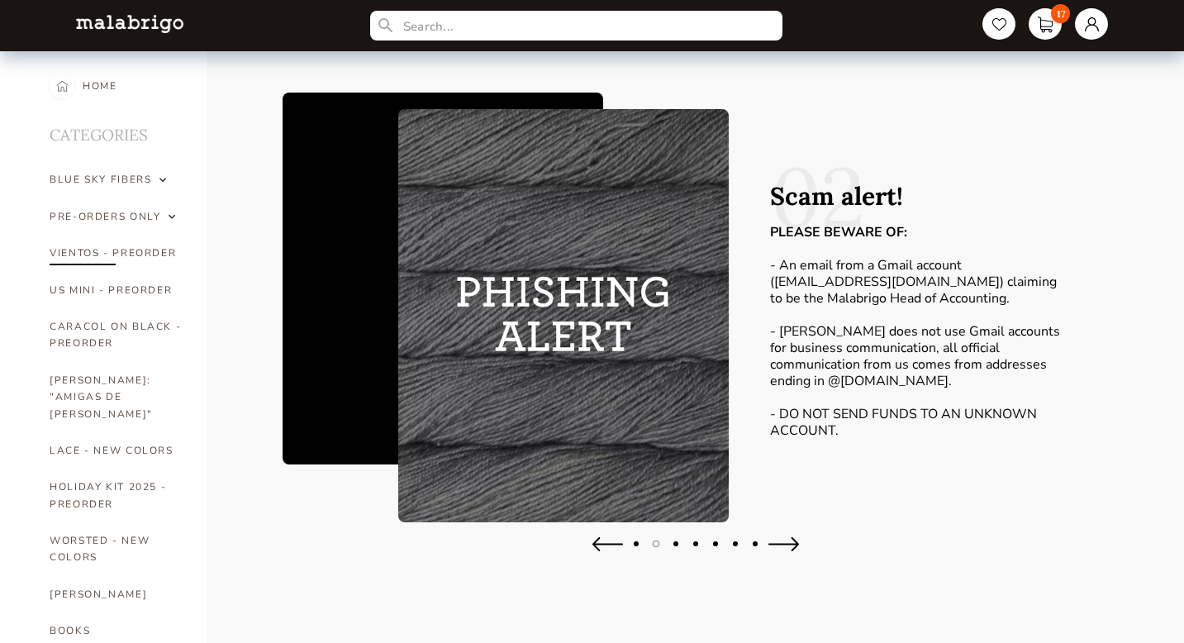
click at [83, 252] on link "VIENTOS - PREORDER" at bounding box center [116, 253] width 132 height 36
select select "INDEX"
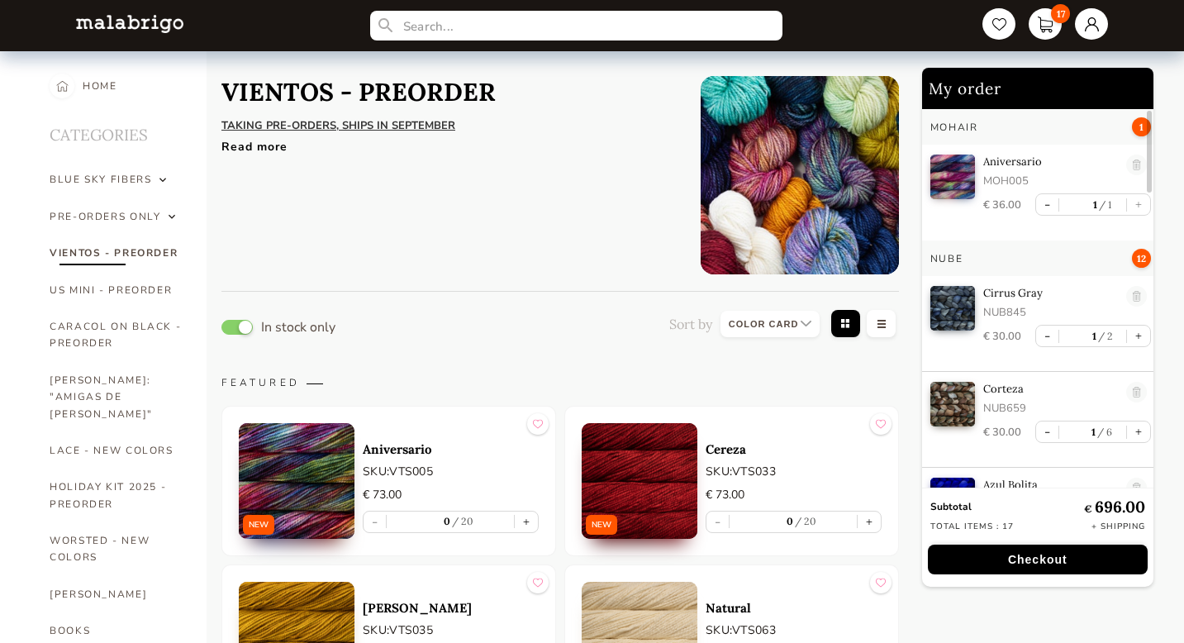
click at [259, 144] on div "Read more" at bounding box center [448, 143] width 454 height 24
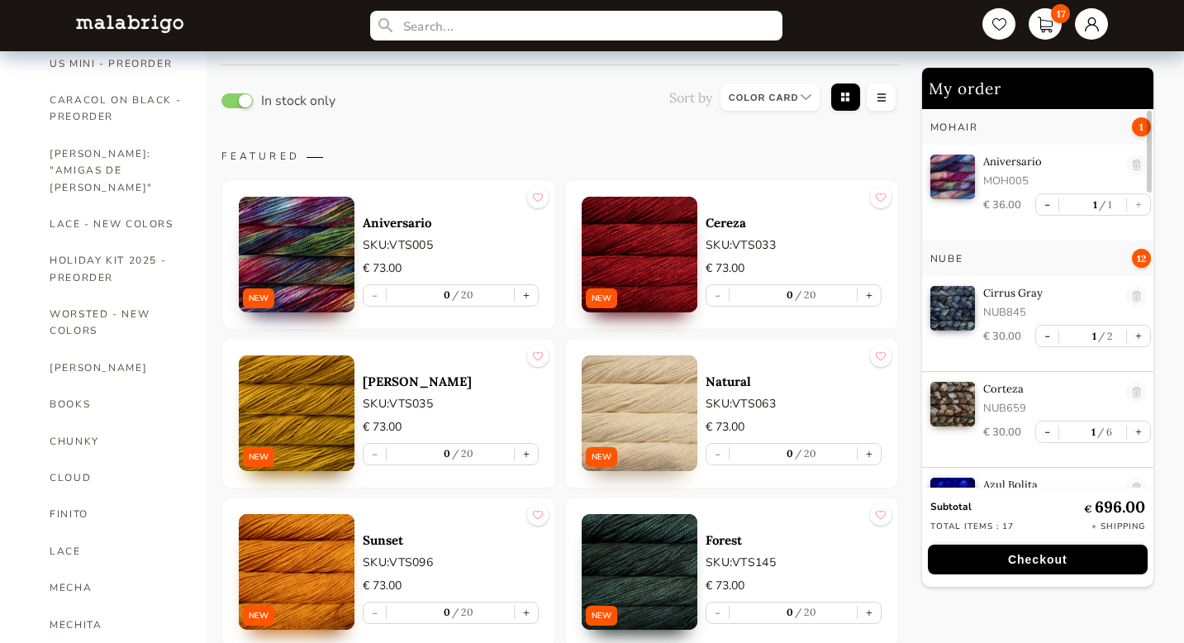
scroll to position [224, 0]
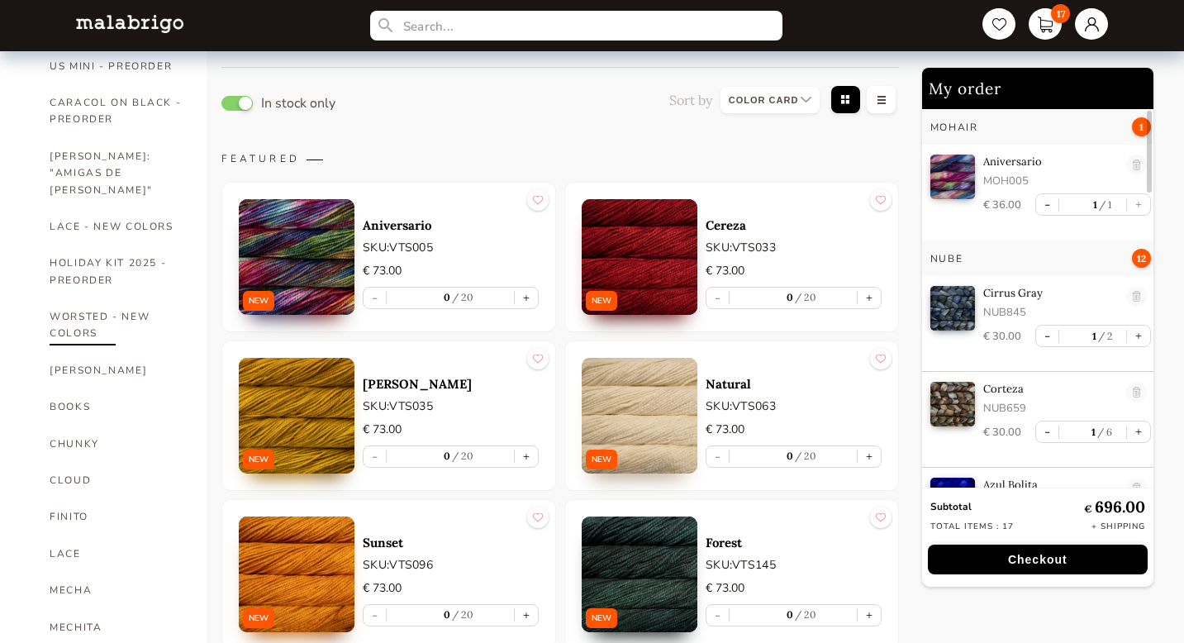
click at [81, 302] on link "WORSTED - NEW COLORS" at bounding box center [116, 325] width 132 height 54
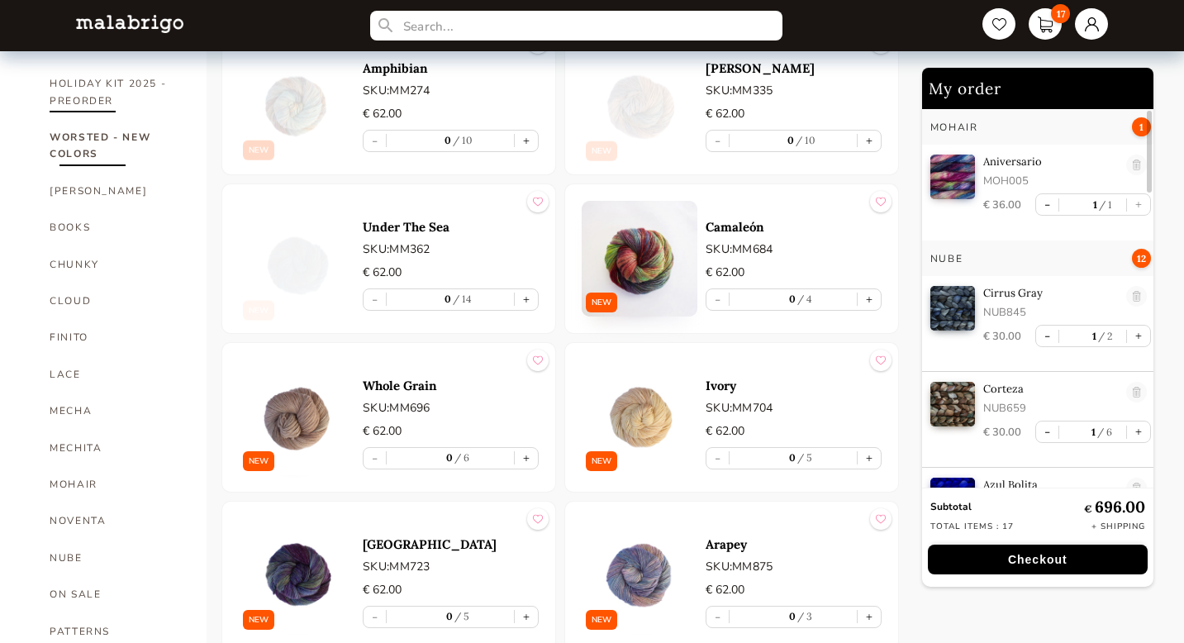
scroll to position [425, 0]
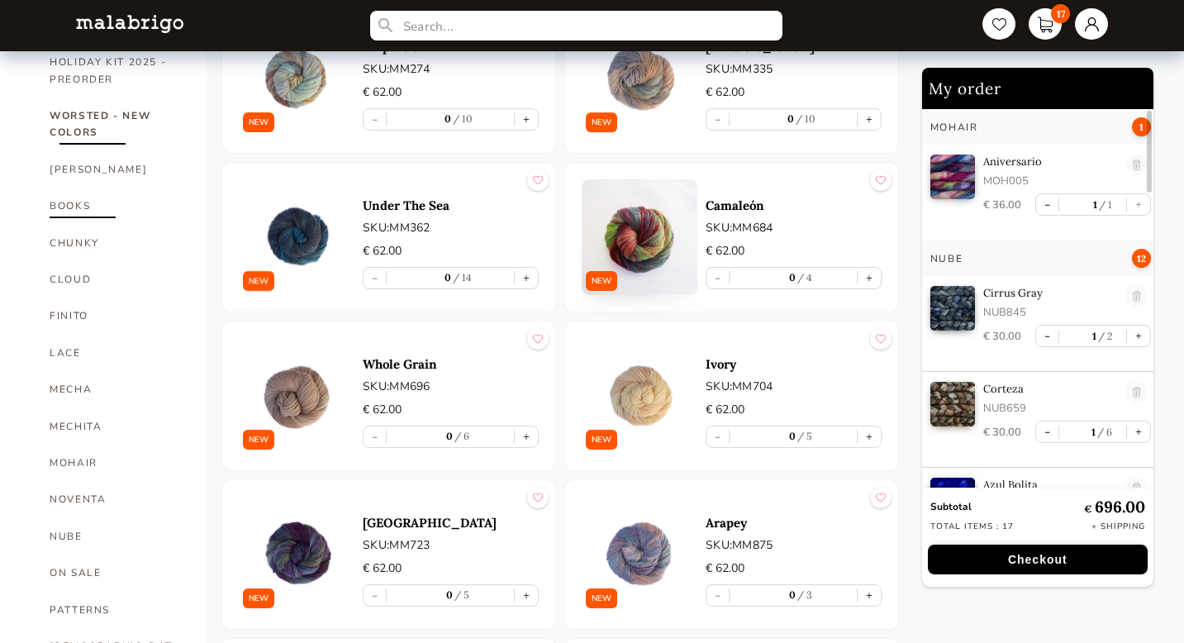
click at [75, 190] on link "BOOKS" at bounding box center [116, 206] width 132 height 36
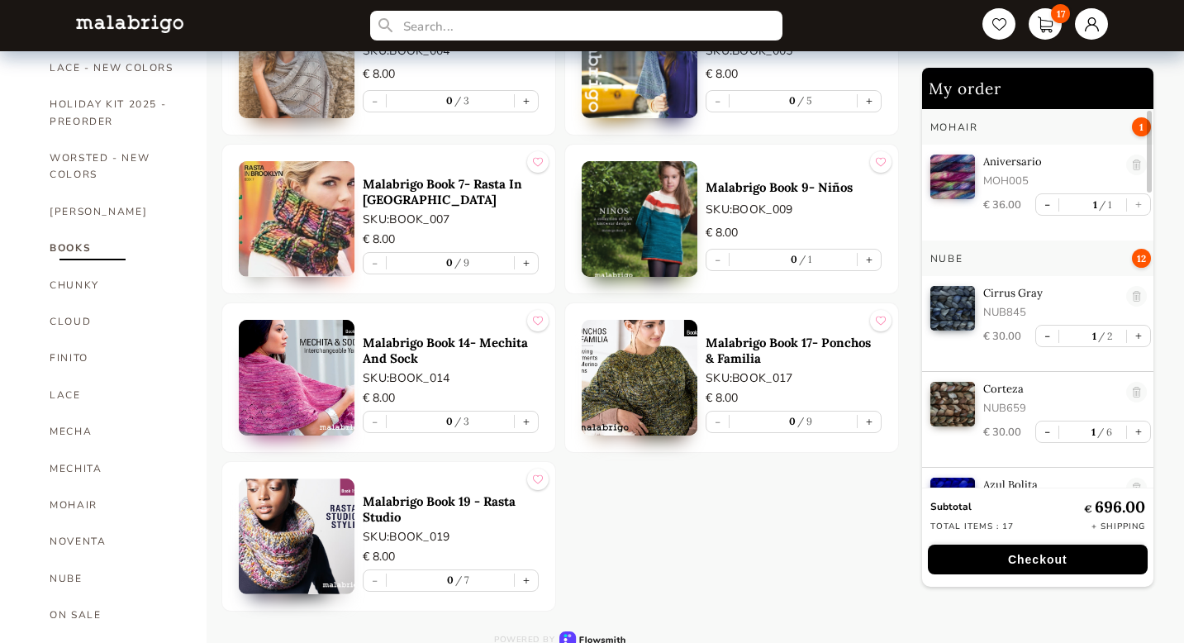
scroll to position [383, 0]
click at [78, 412] on link "MECHA" at bounding box center [116, 430] width 132 height 36
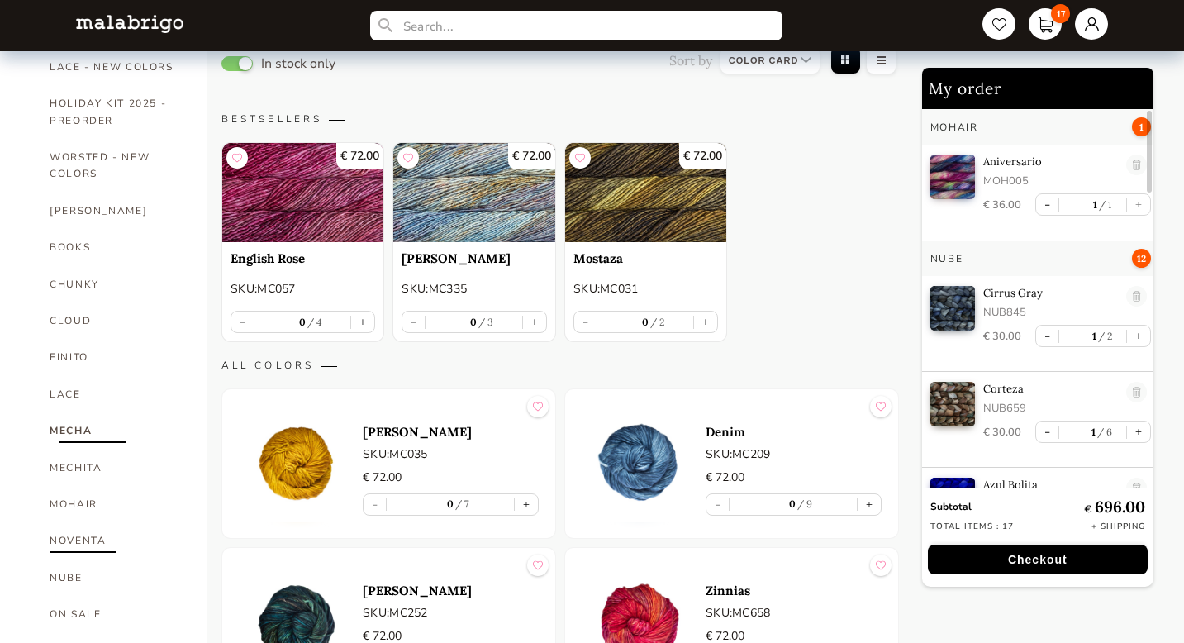
click at [77, 522] on link "NOVENTA" at bounding box center [116, 540] width 132 height 36
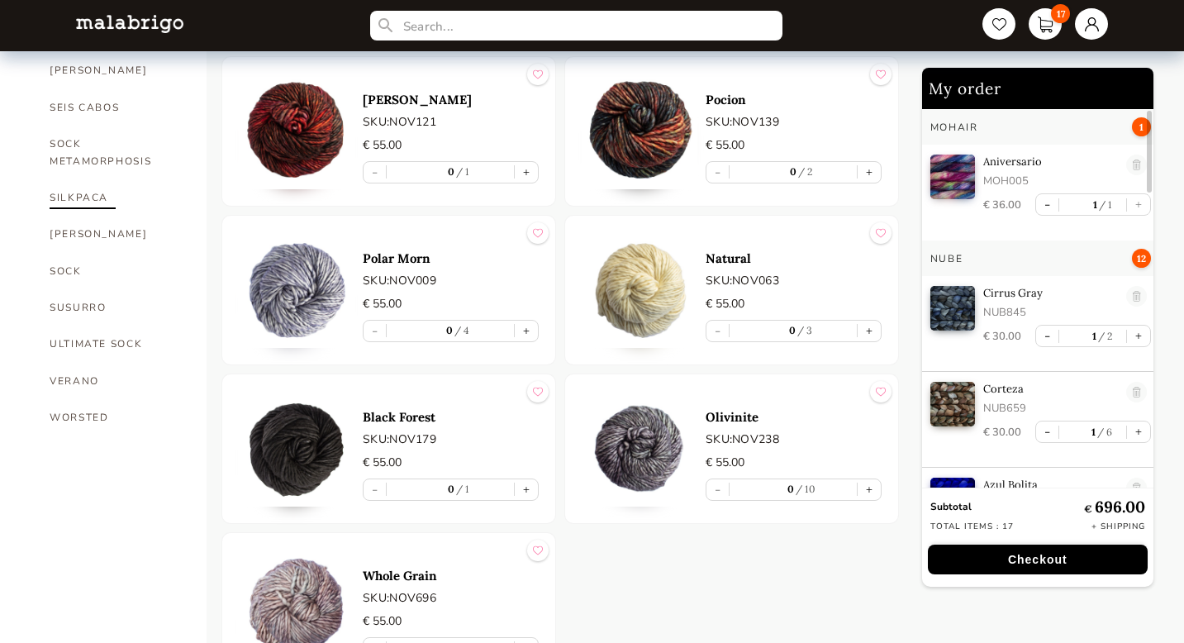
scroll to position [1109, 0]
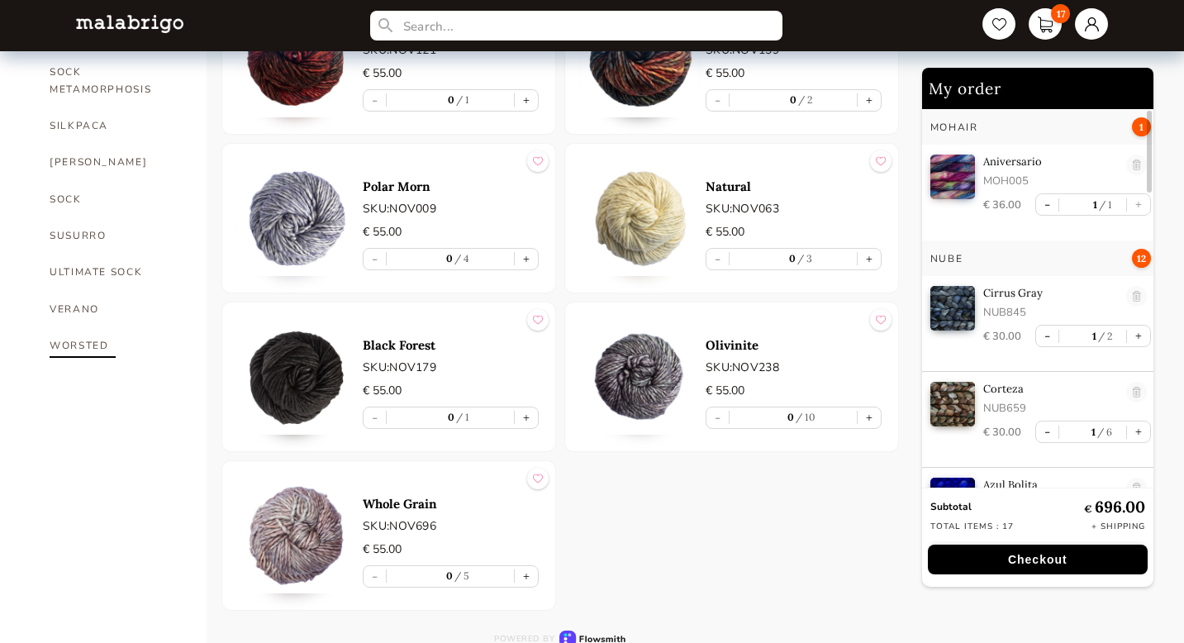
click at [82, 332] on link "WORSTED" at bounding box center [116, 345] width 132 height 36
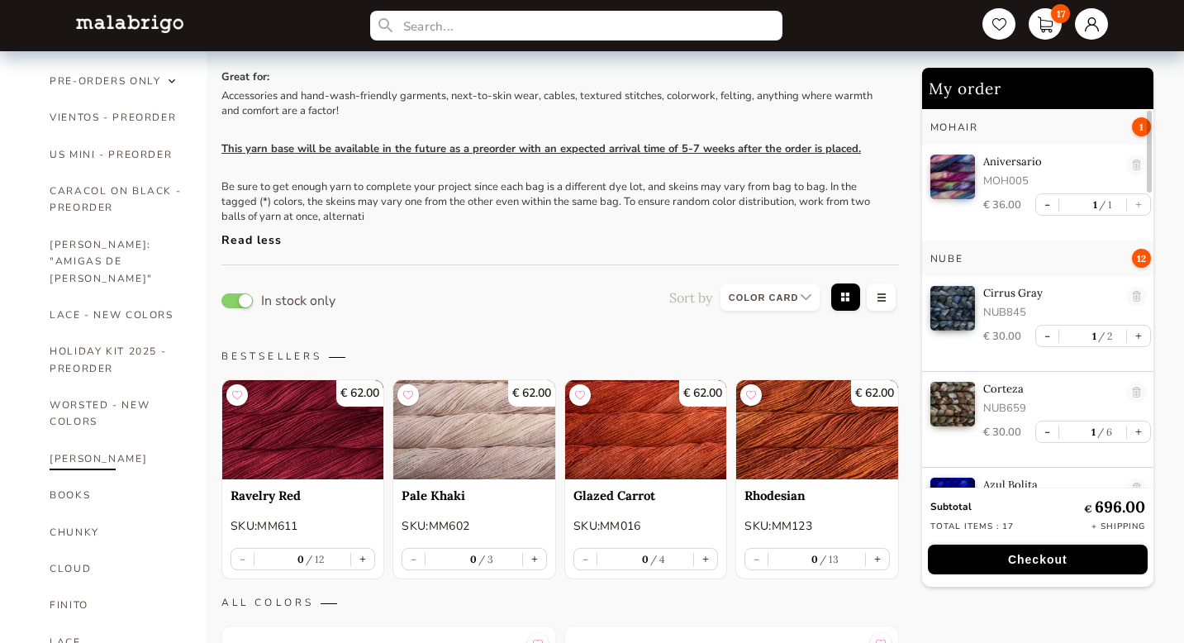
scroll to position [162, 0]
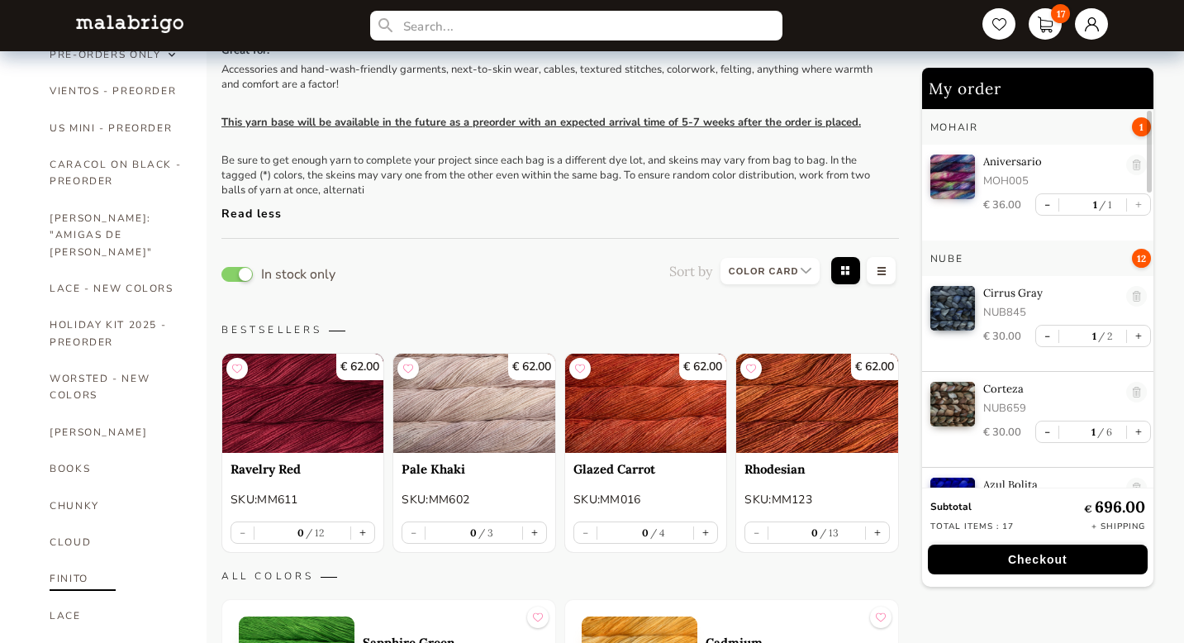
click at [72, 560] on link "FINITO" at bounding box center [116, 578] width 132 height 36
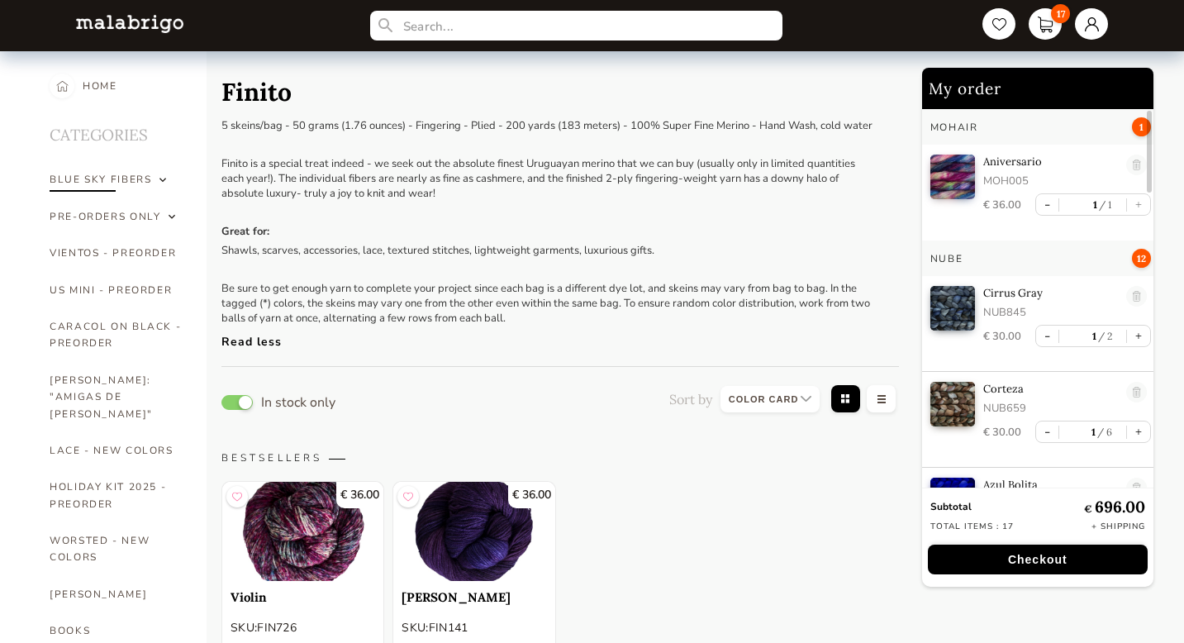
click at [127, 181] on div "BLUE SKY FIBERS" at bounding box center [101, 179] width 102 height 17
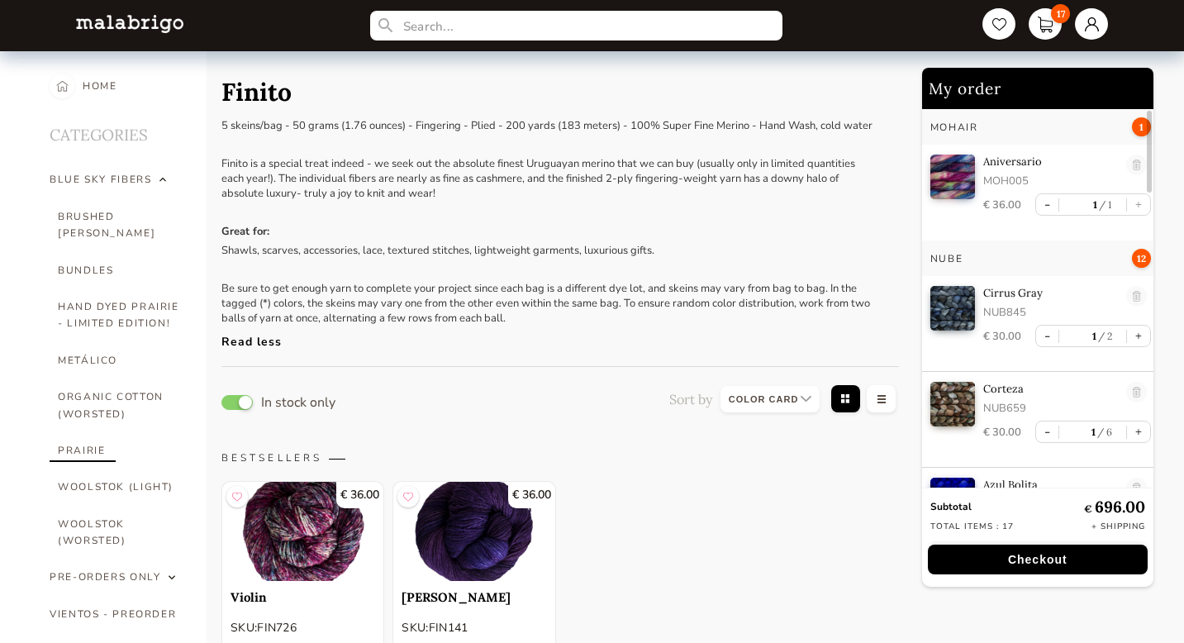
click at [92, 432] on link "PRAIRIE" at bounding box center [120, 450] width 124 height 36
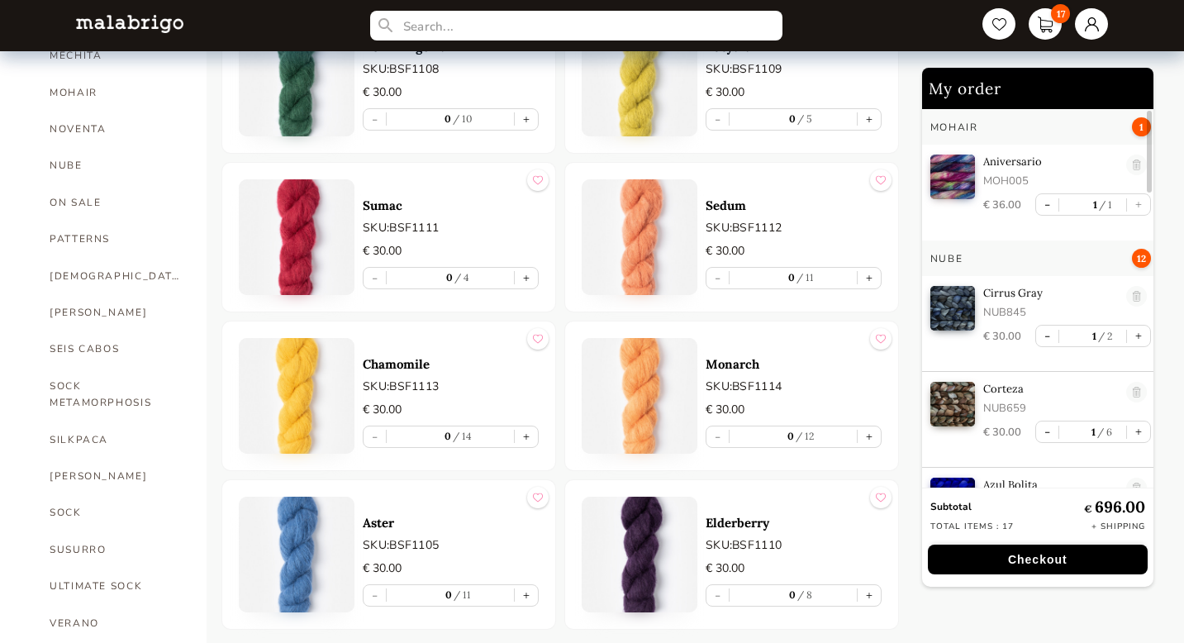
scroll to position [1171, 0]
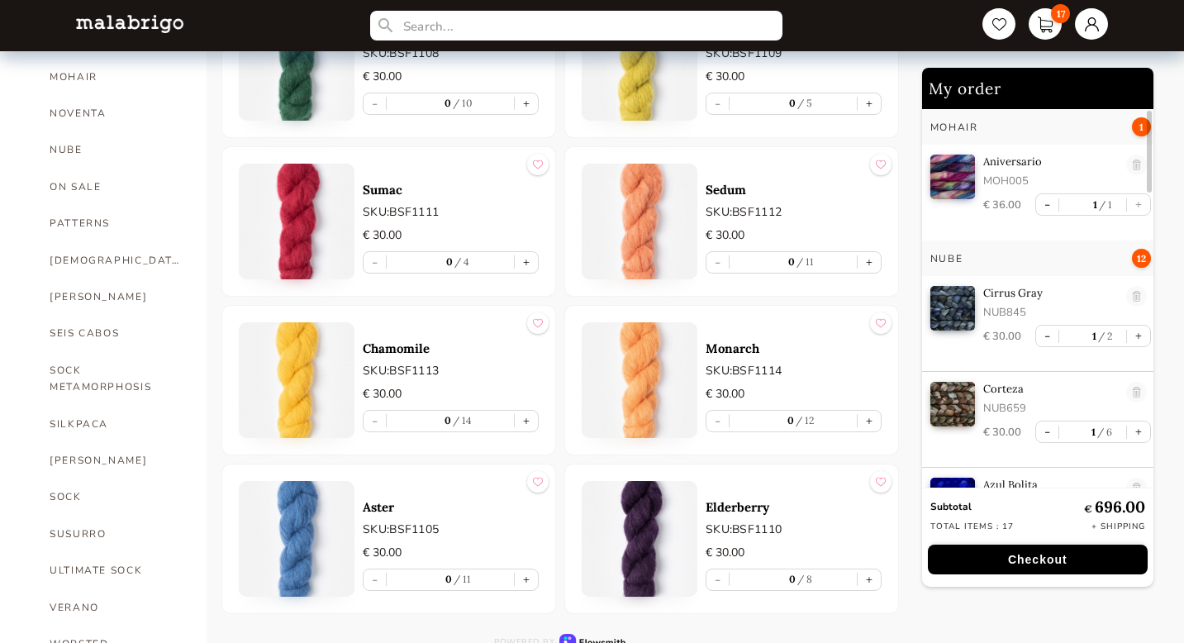
click at [639, 507] on img at bounding box center [640, 539] width 116 height 116
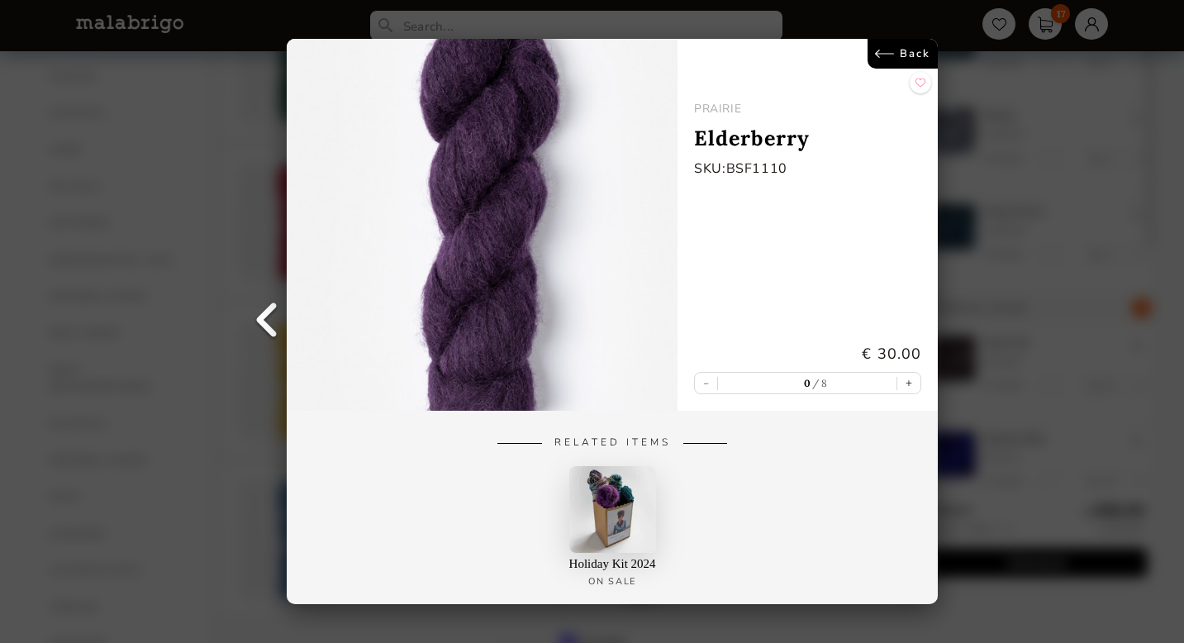
click at [495, 185] on img at bounding box center [482, 225] width 391 height 372
click at [910, 52] on link "Back" at bounding box center [903, 54] width 70 height 30
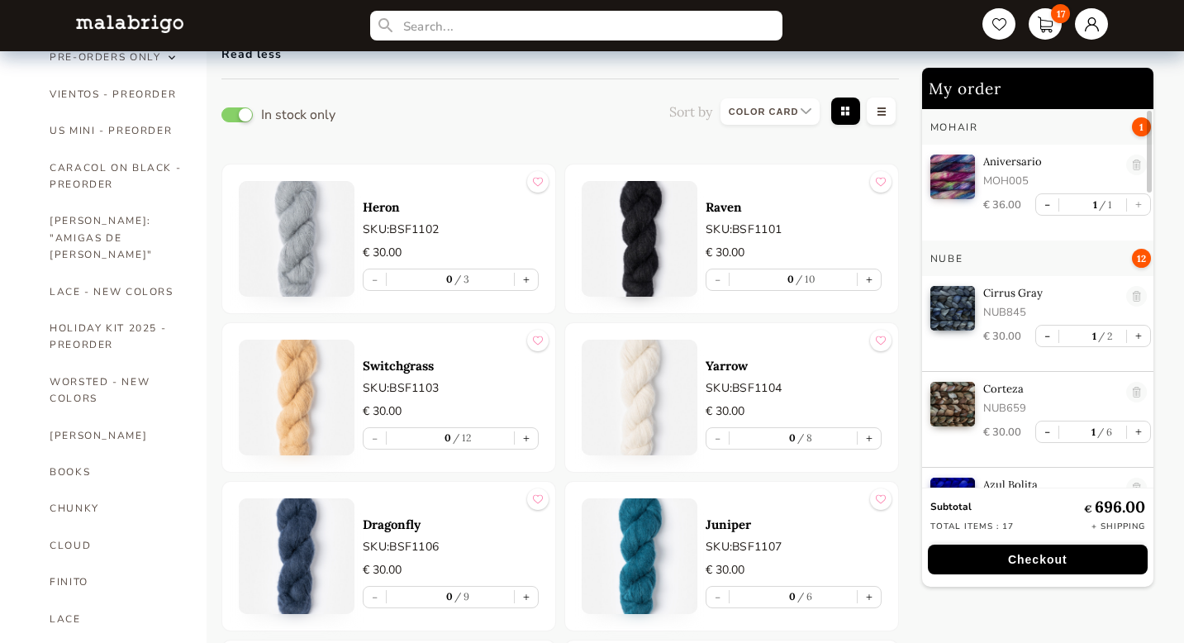
scroll to position [535, 0]
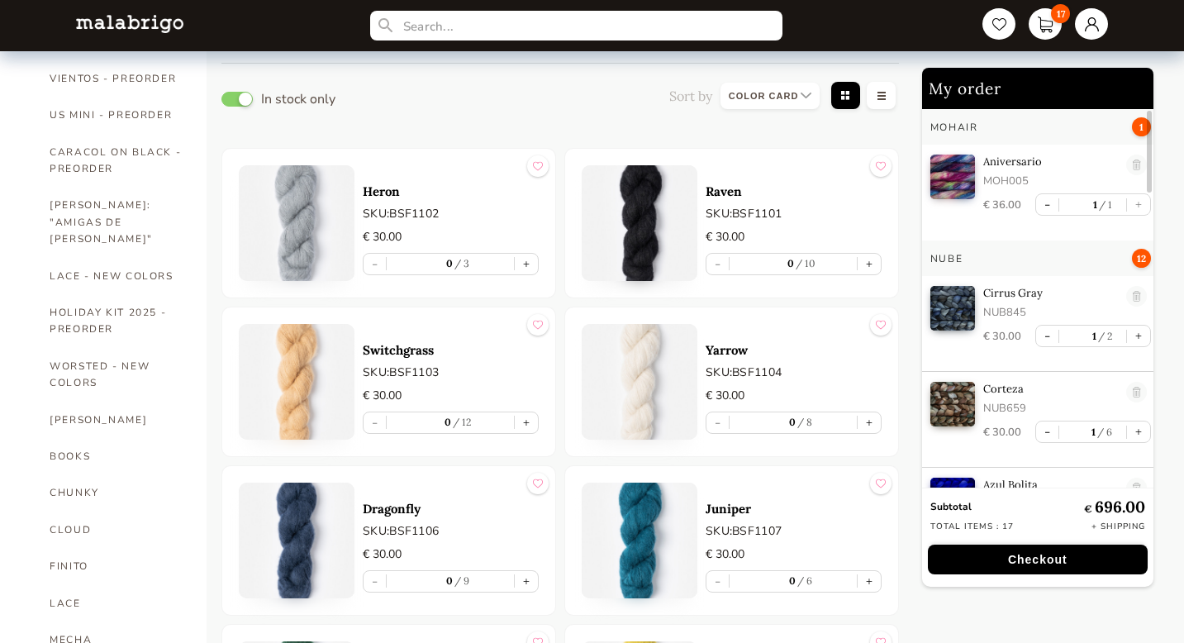
click at [644, 353] on img at bounding box center [640, 382] width 116 height 116
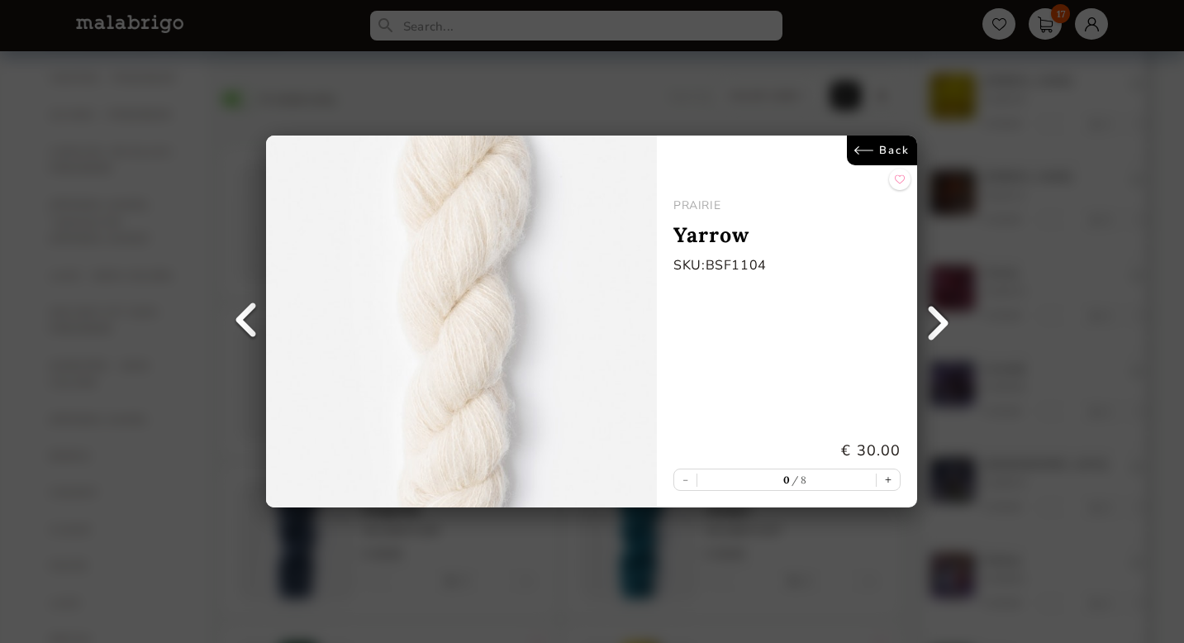
click at [476, 221] on img at bounding box center [461, 321] width 391 height 372
click at [468, 316] on img at bounding box center [461, 321] width 391 height 372
click at [881, 155] on link "Back" at bounding box center [883, 150] width 70 height 30
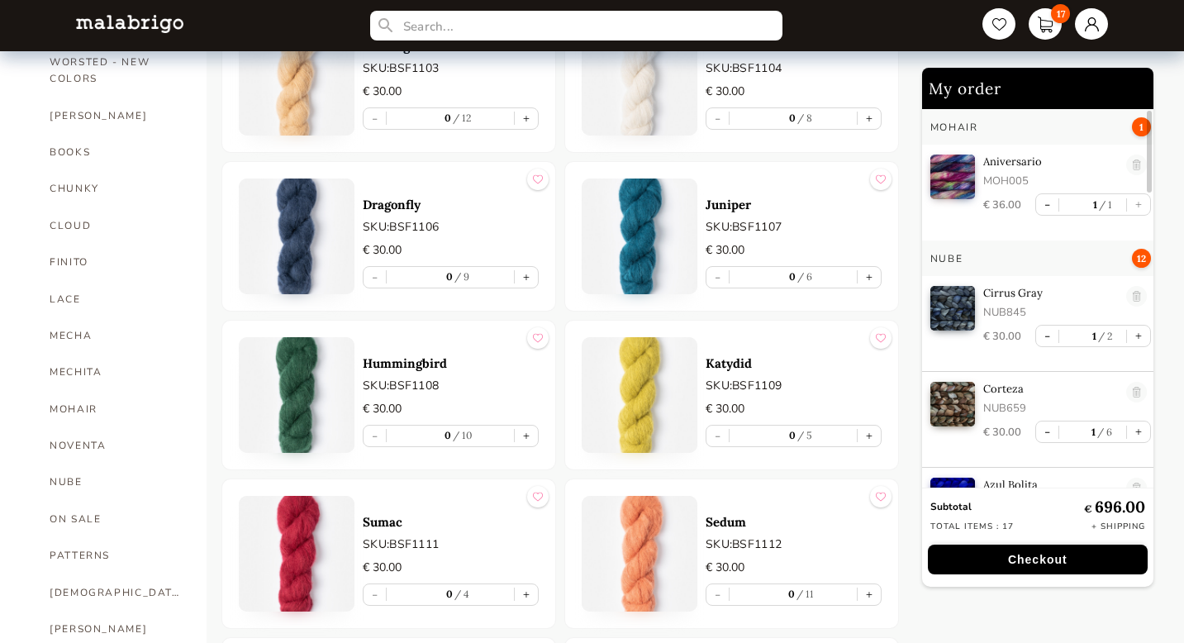
scroll to position [849, 0]
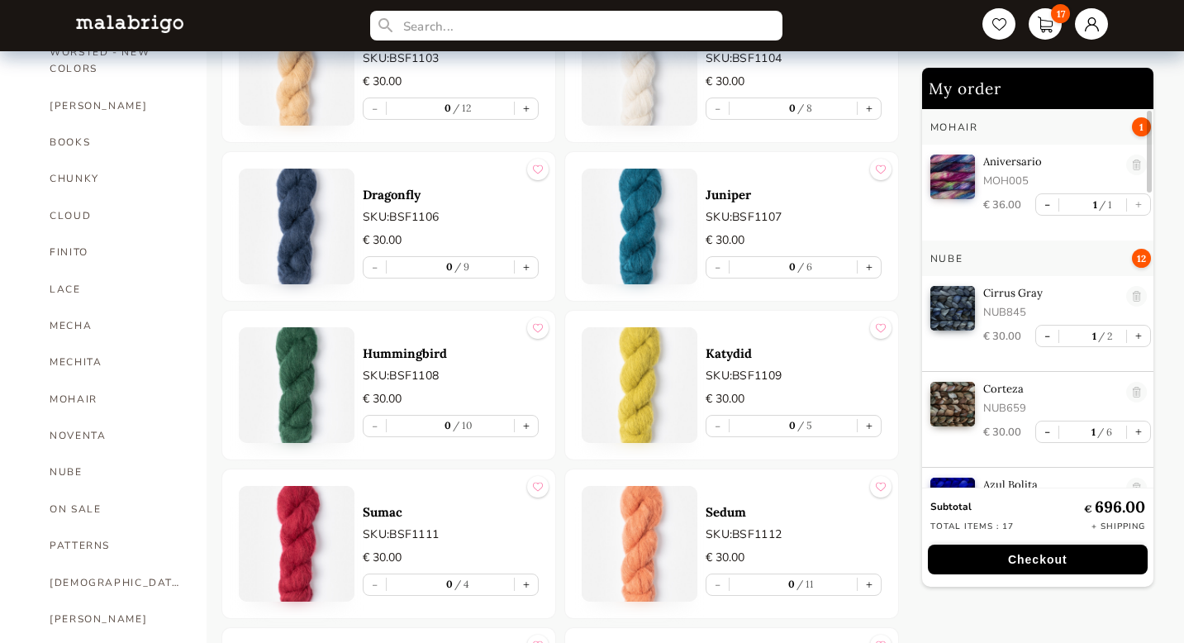
click at [644, 392] on img at bounding box center [640, 385] width 116 height 116
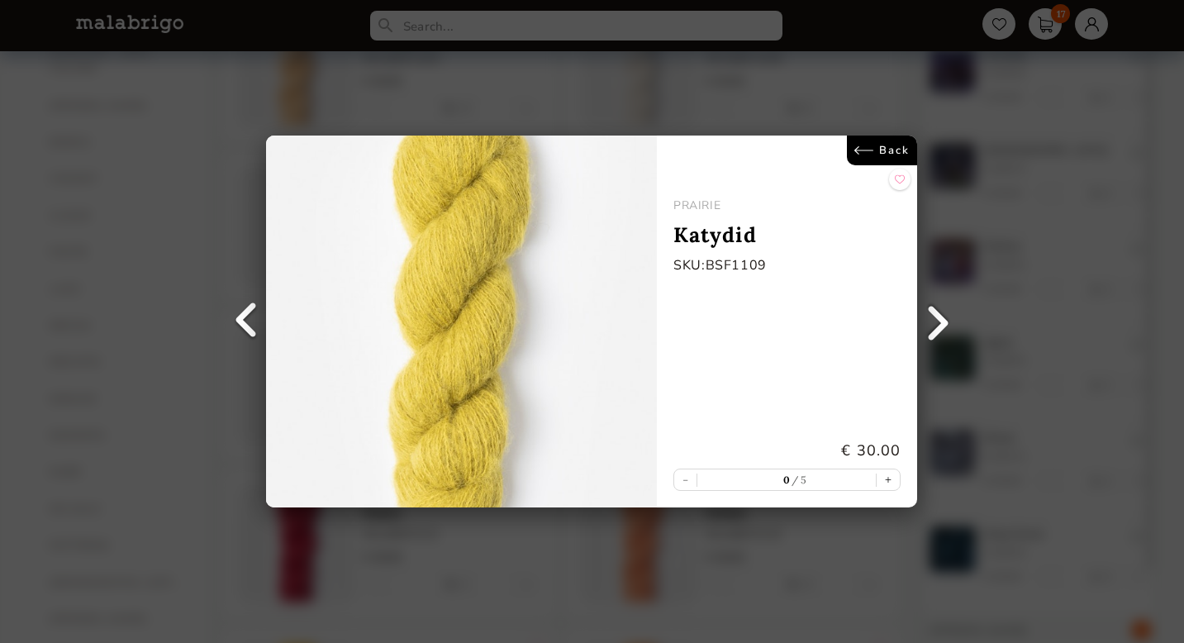
click at [891, 154] on link "Back" at bounding box center [883, 150] width 70 height 30
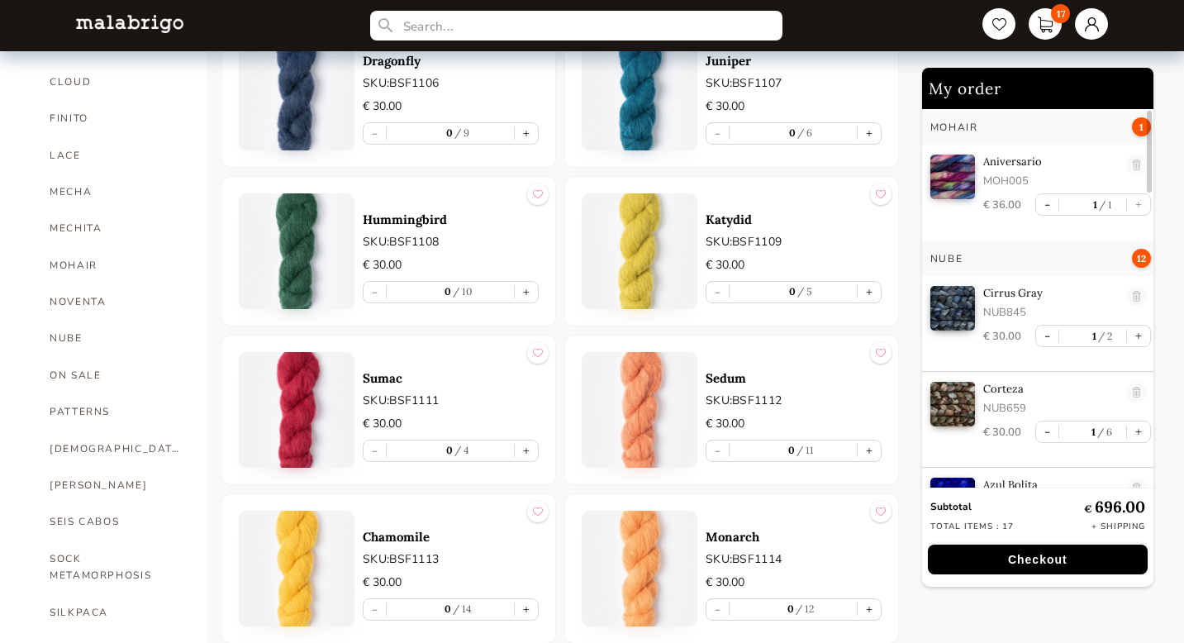
scroll to position [1022, 0]
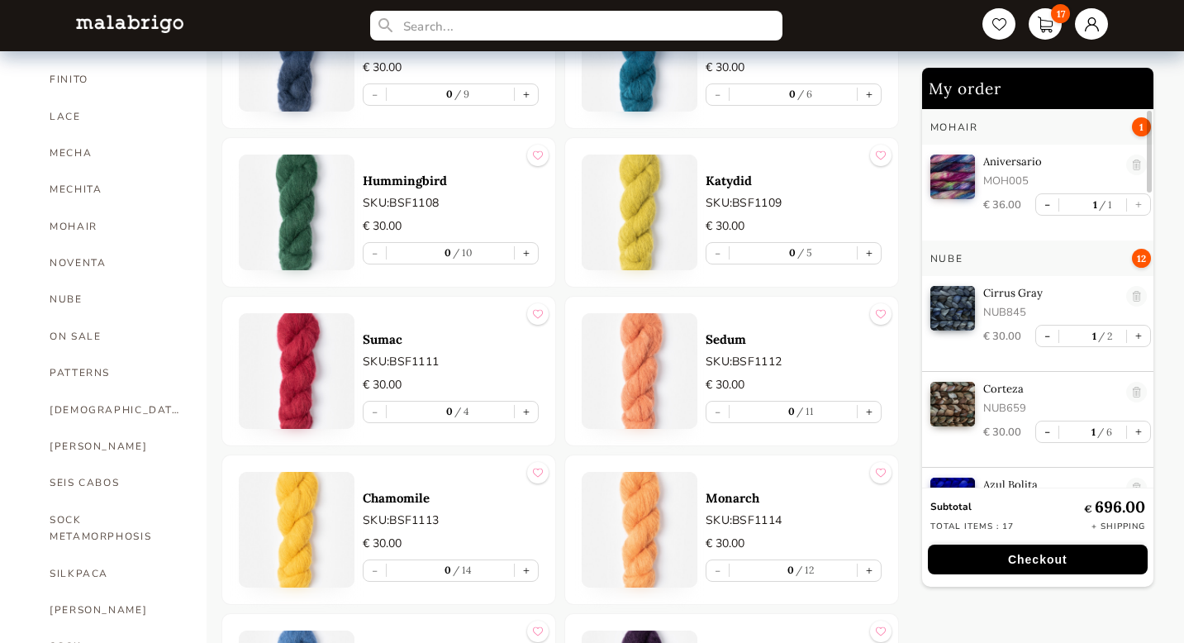
click at [304, 349] on img at bounding box center [297, 371] width 116 height 116
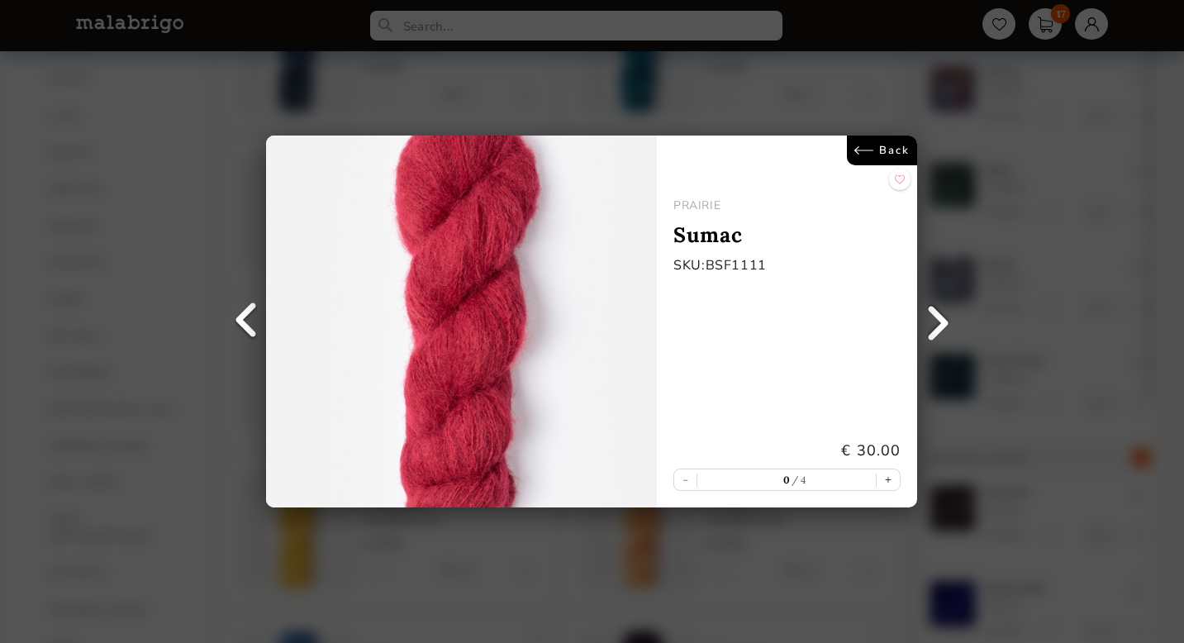
click at [477, 300] on img at bounding box center [461, 321] width 391 height 372
click at [892, 152] on link "Back" at bounding box center [883, 150] width 70 height 30
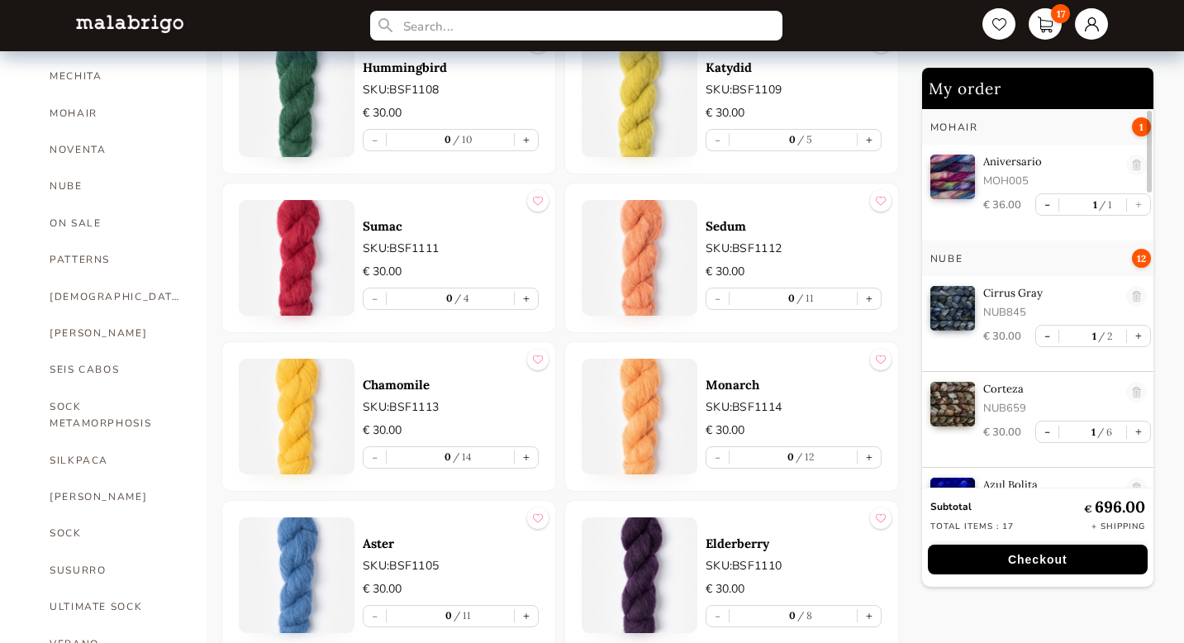
scroll to position [1171, 0]
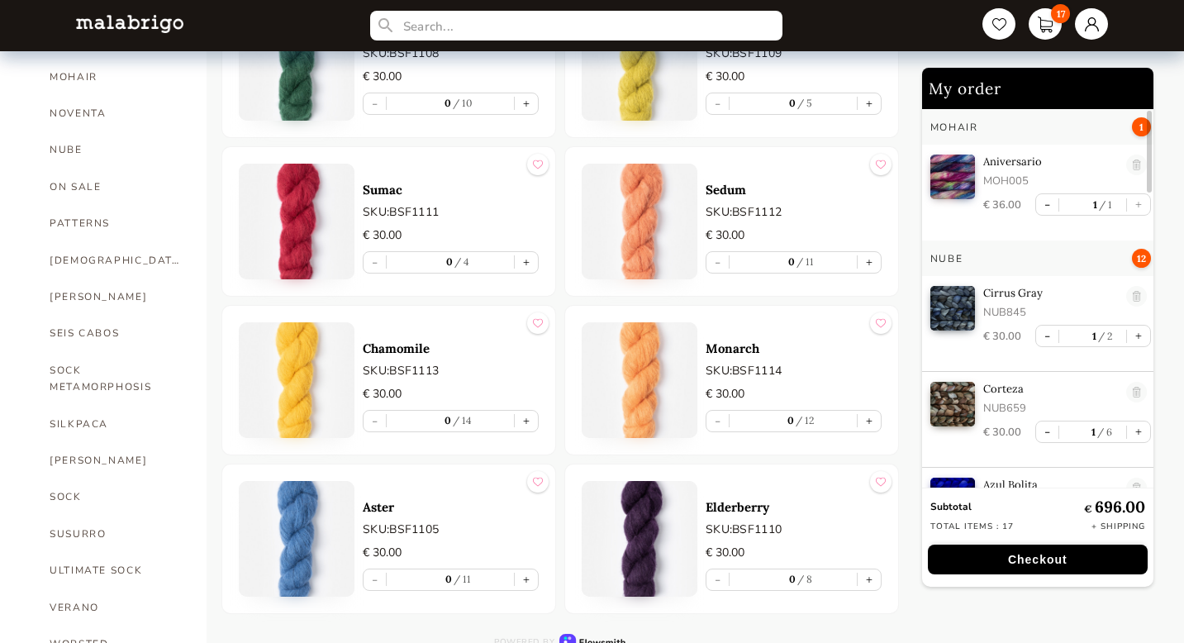
click at [296, 348] on img at bounding box center [297, 380] width 116 height 116
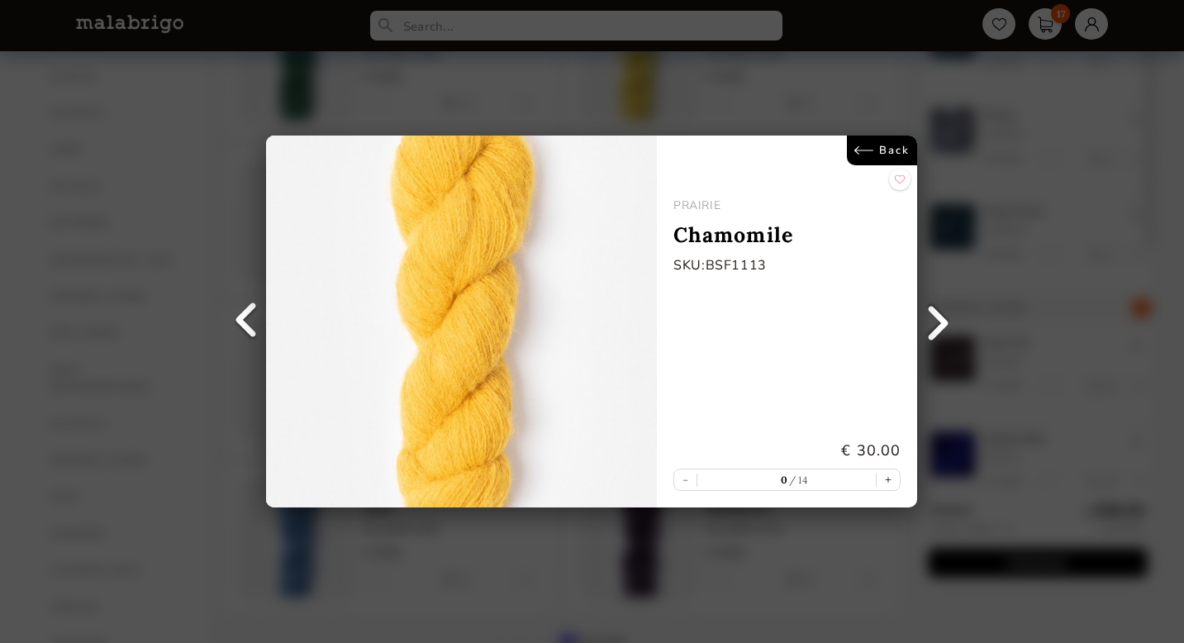
click at [889, 152] on link "Back" at bounding box center [883, 150] width 70 height 30
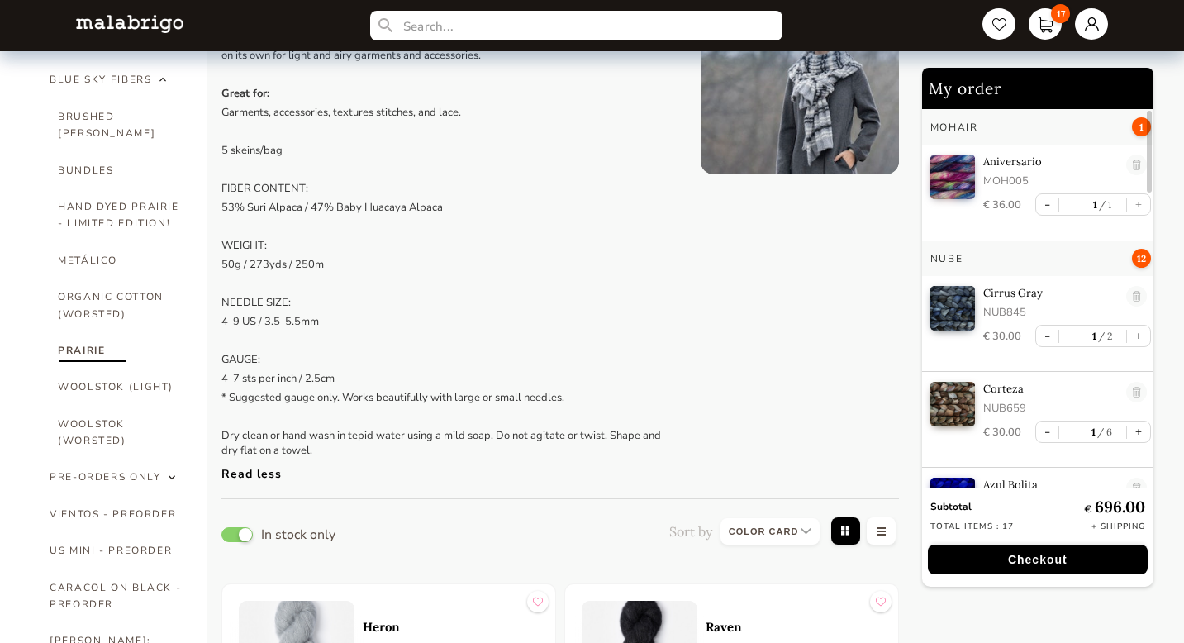
scroll to position [95, 0]
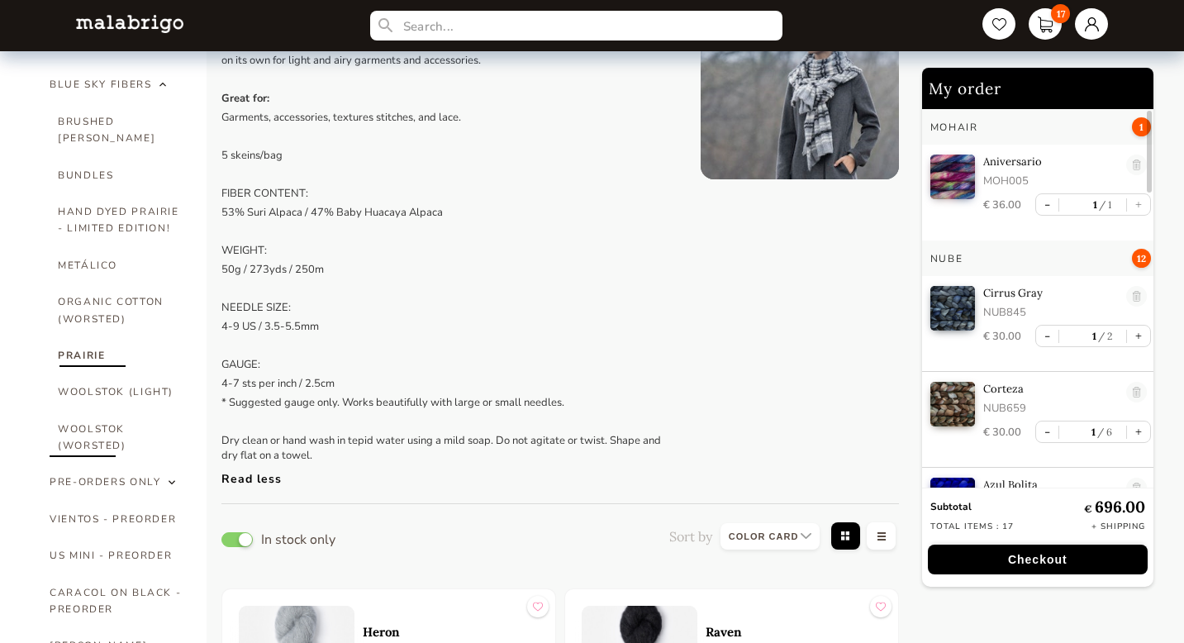
click at [90, 415] on link "WOOLSTOK (WORSTED)" at bounding box center [120, 438] width 124 height 54
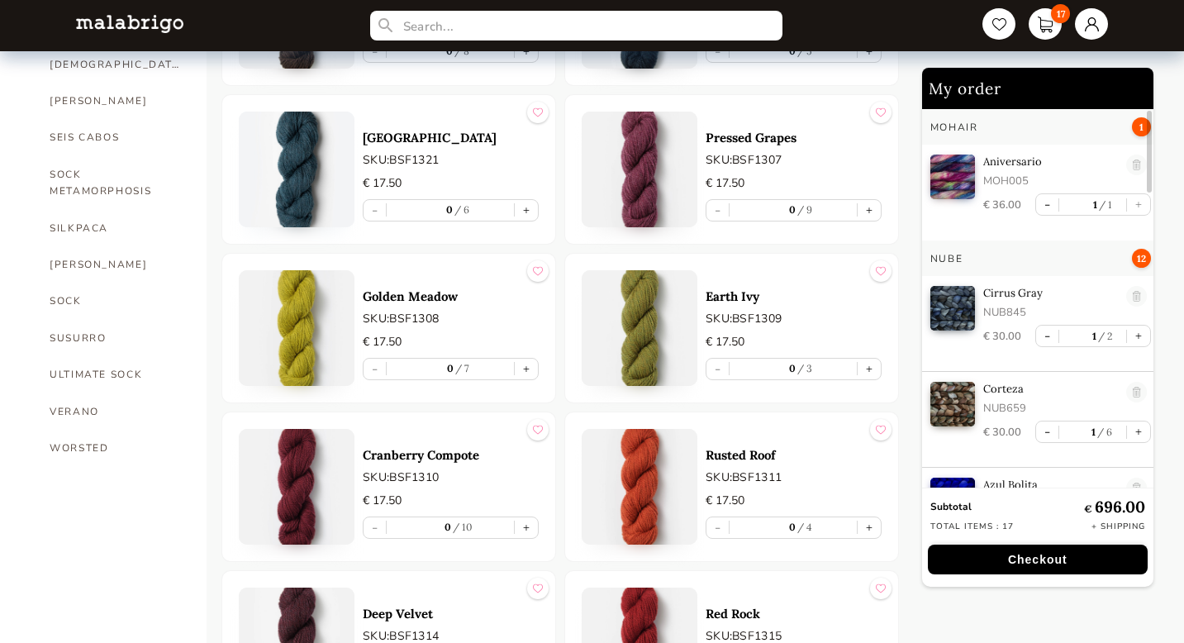
scroll to position [1373, 0]
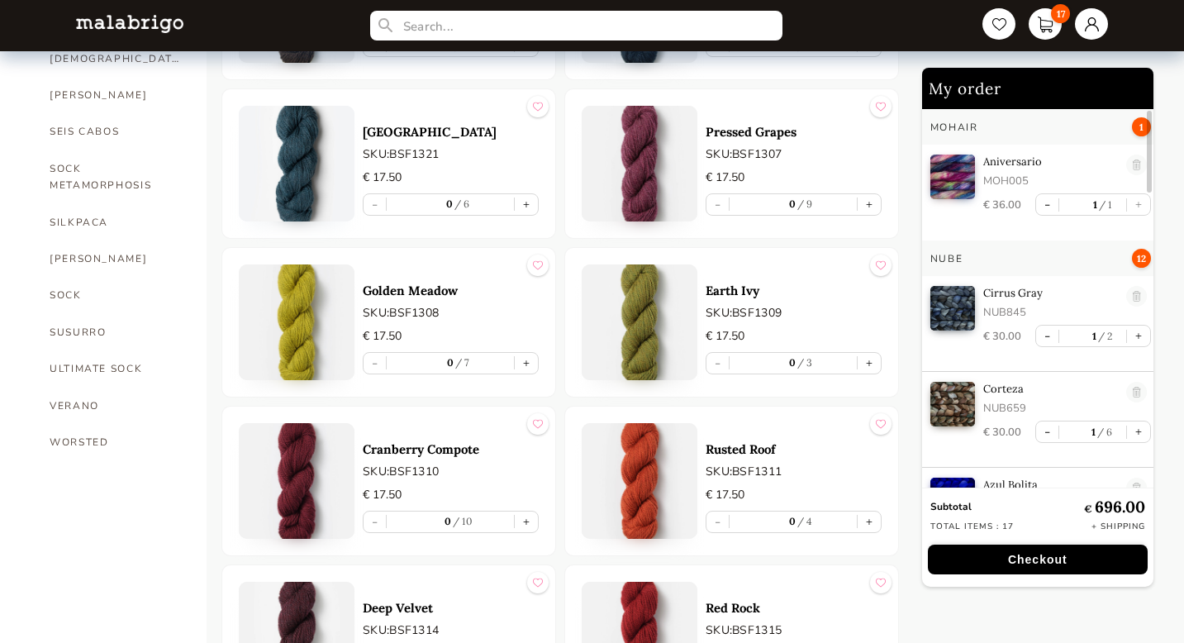
click at [296, 290] on img at bounding box center [297, 322] width 116 height 116
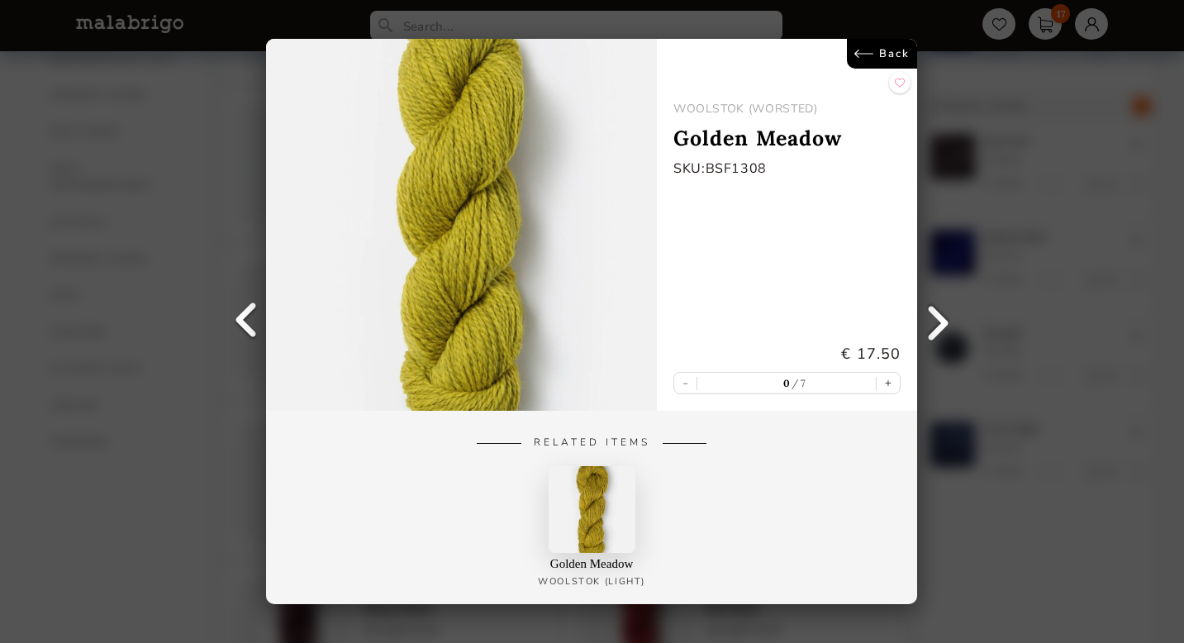
click at [462, 162] on img at bounding box center [461, 225] width 391 height 372
click at [886, 55] on link "Back" at bounding box center [883, 54] width 70 height 30
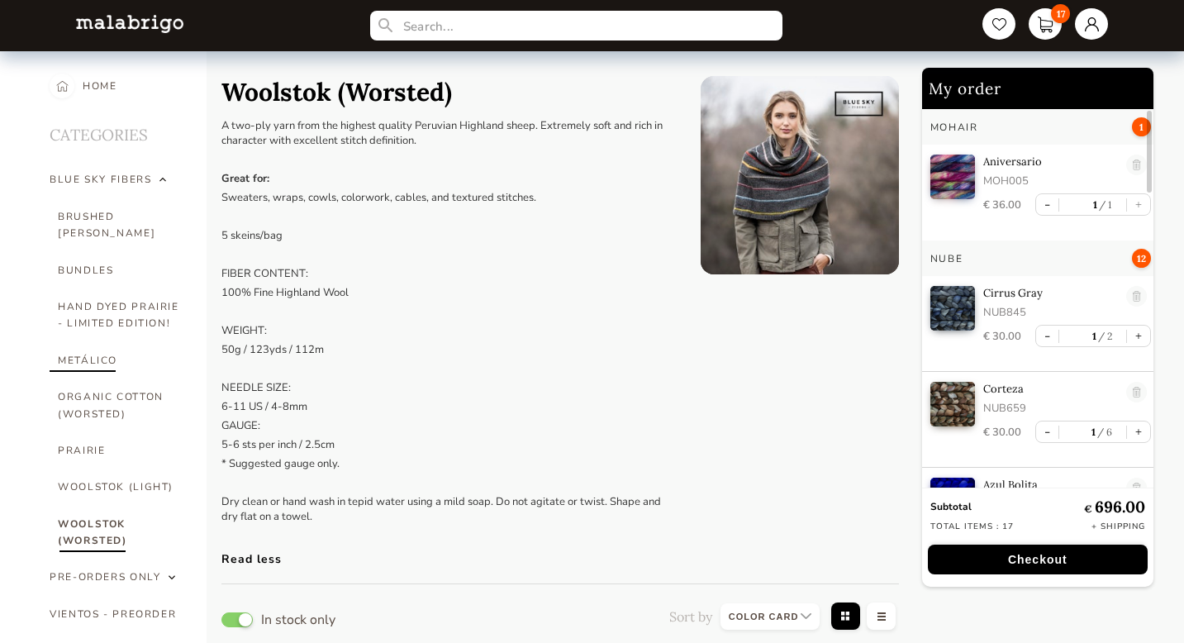
click at [90, 343] on link "METÁLICO" at bounding box center [120, 360] width 124 height 36
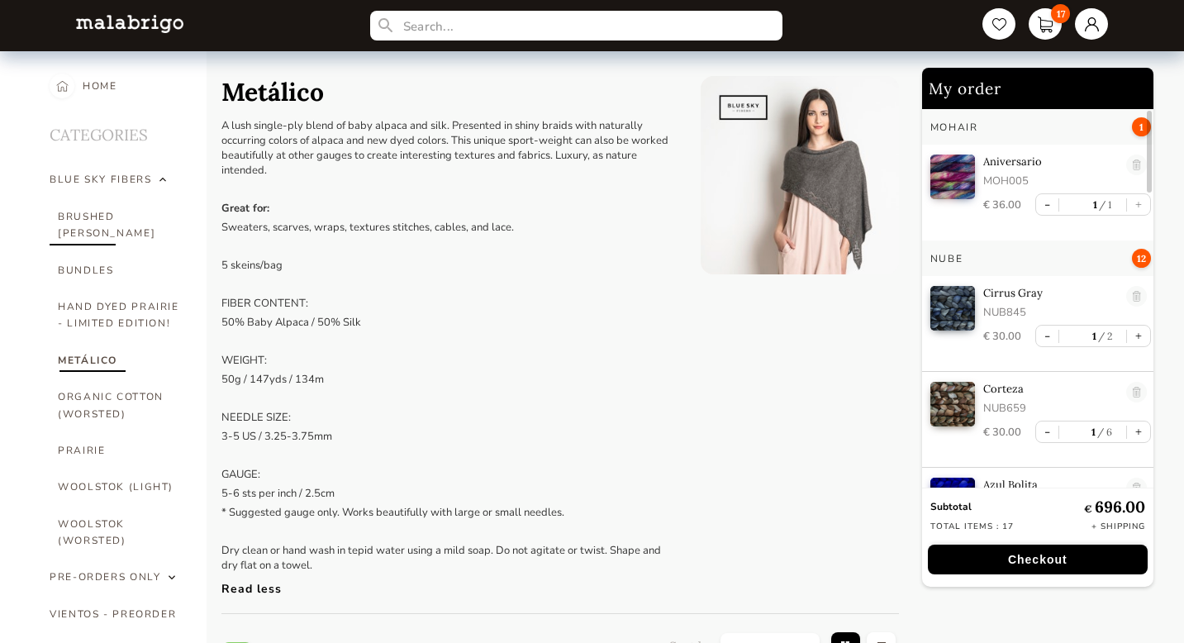
click at [90, 213] on link "BRUSHED [PERSON_NAME]" at bounding box center [120, 225] width 124 height 54
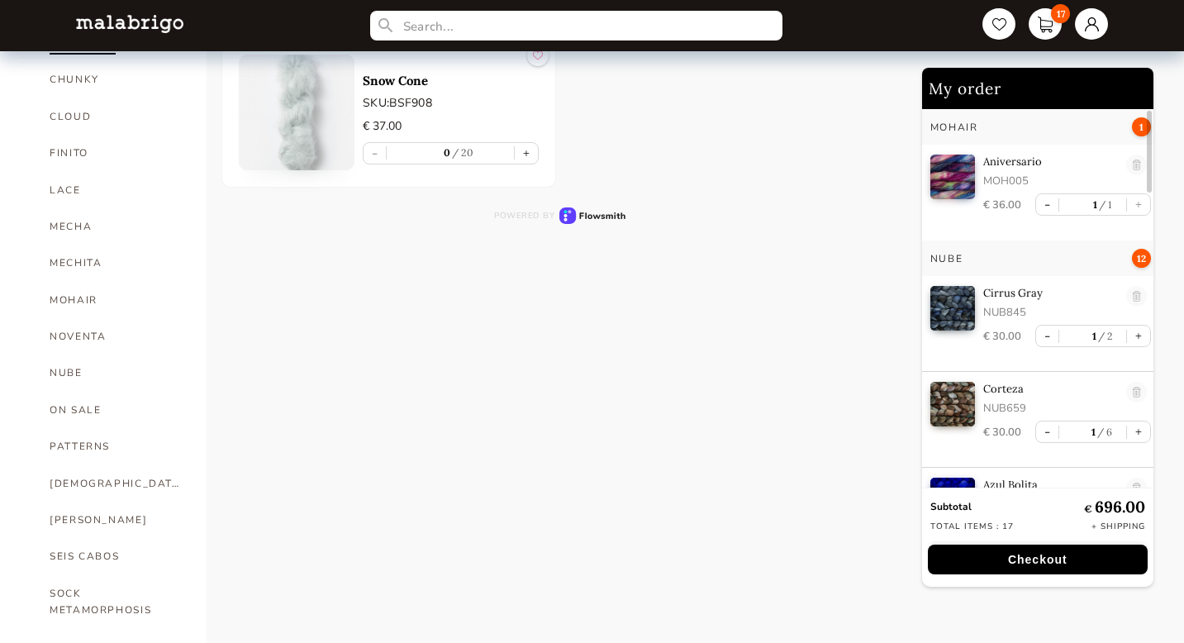
scroll to position [971, 0]
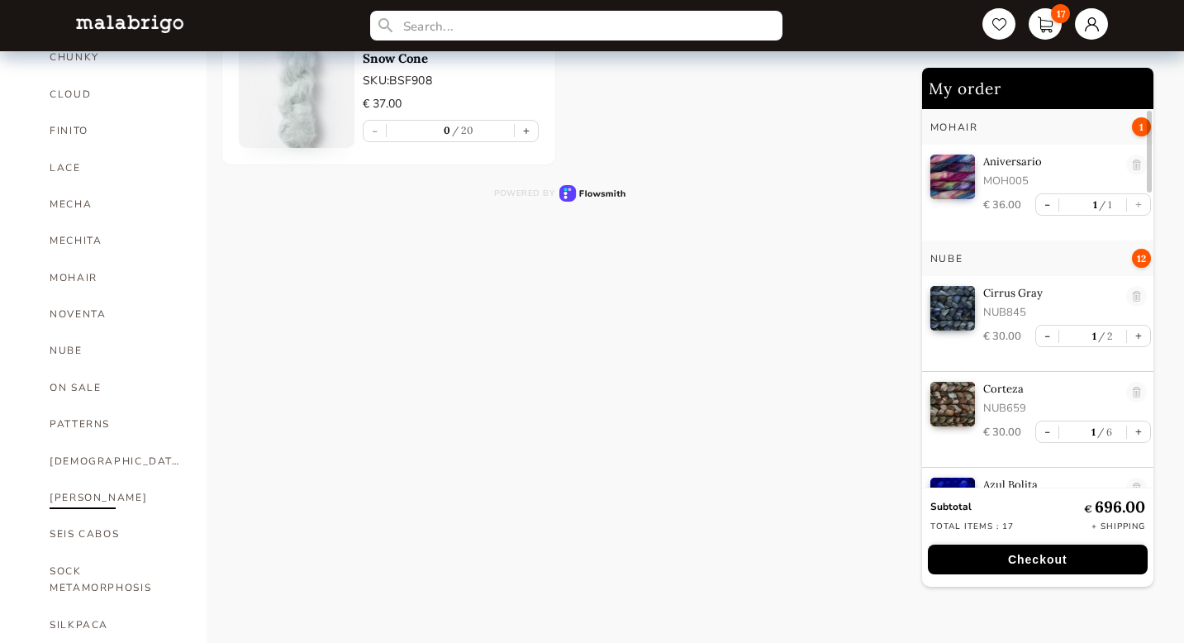
click at [66, 479] on link "[PERSON_NAME]" at bounding box center [116, 497] width 132 height 36
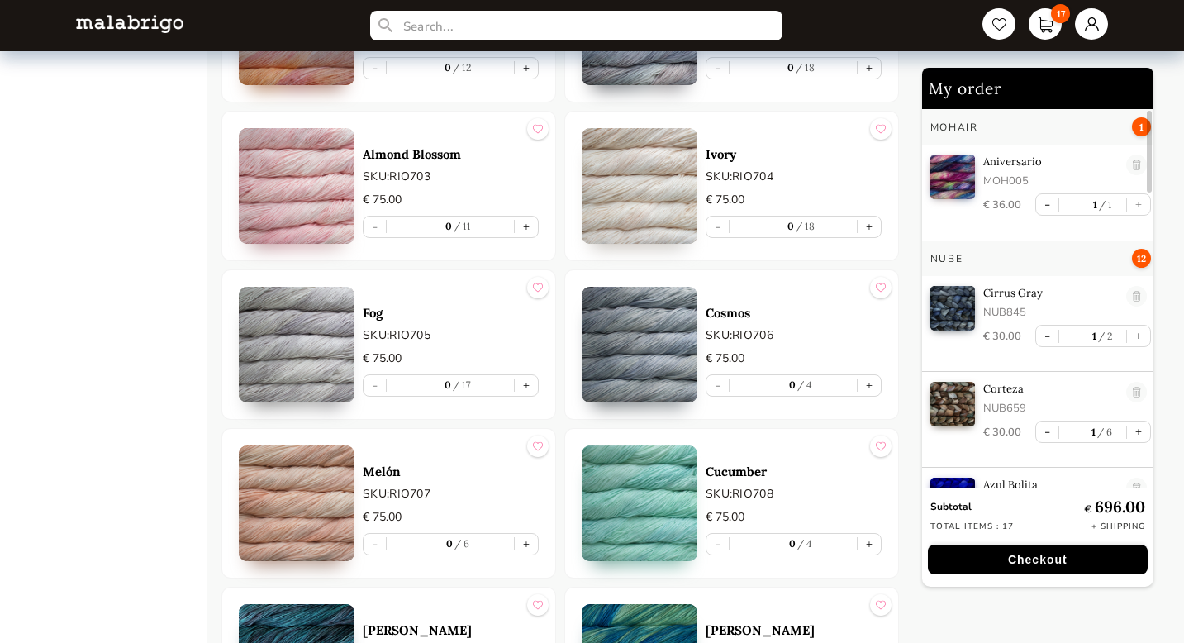
scroll to position [7934, 0]
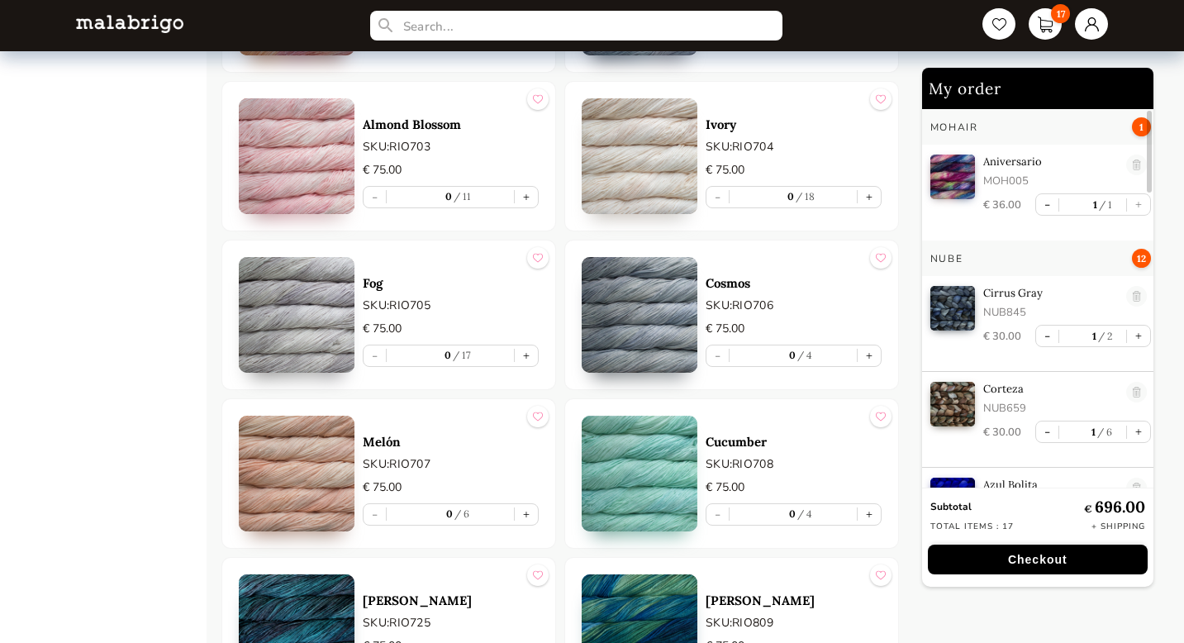
click at [644, 314] on img at bounding box center [640, 315] width 116 height 116
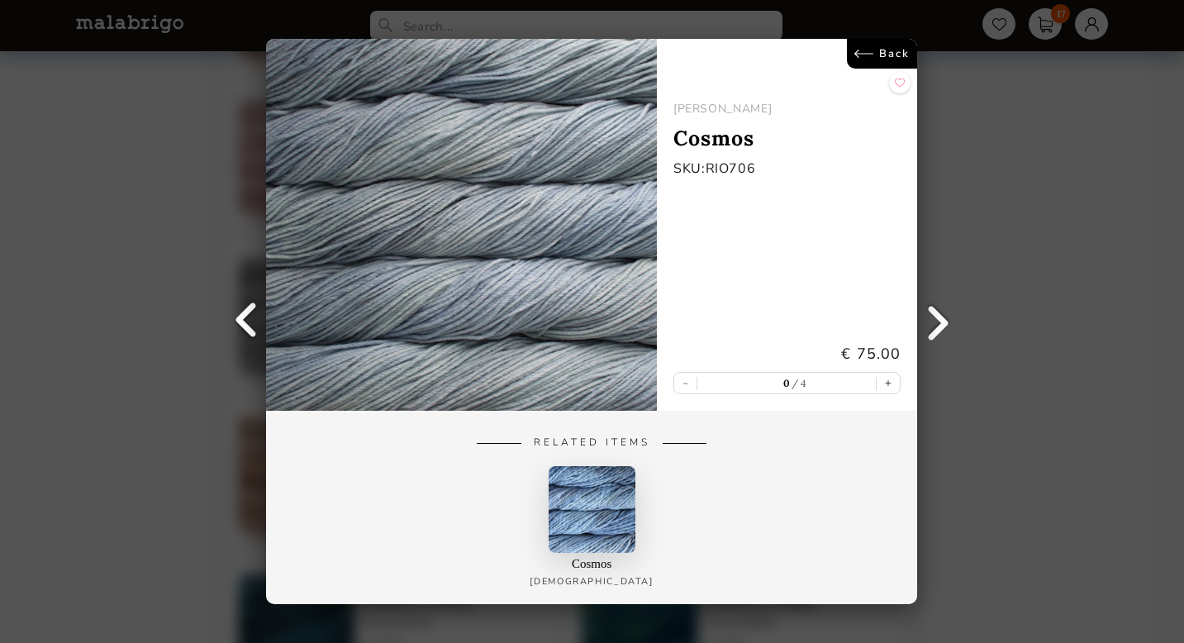
click at [898, 56] on link "Back" at bounding box center [883, 54] width 70 height 30
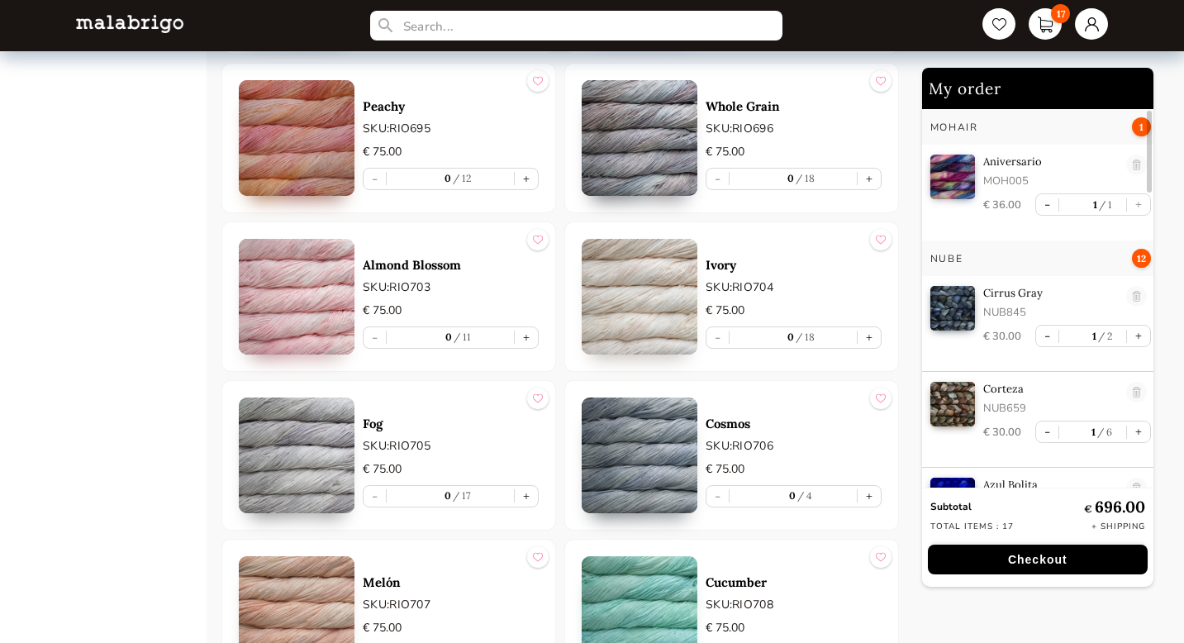
scroll to position [7777, 0]
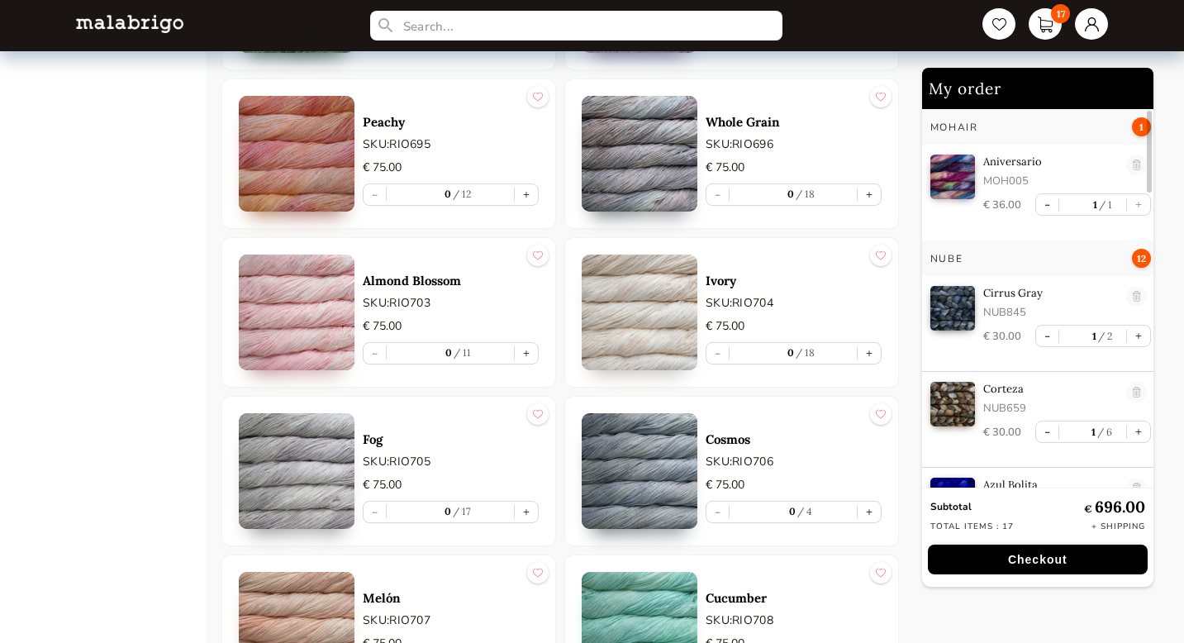
click at [652, 132] on img at bounding box center [640, 154] width 116 height 116
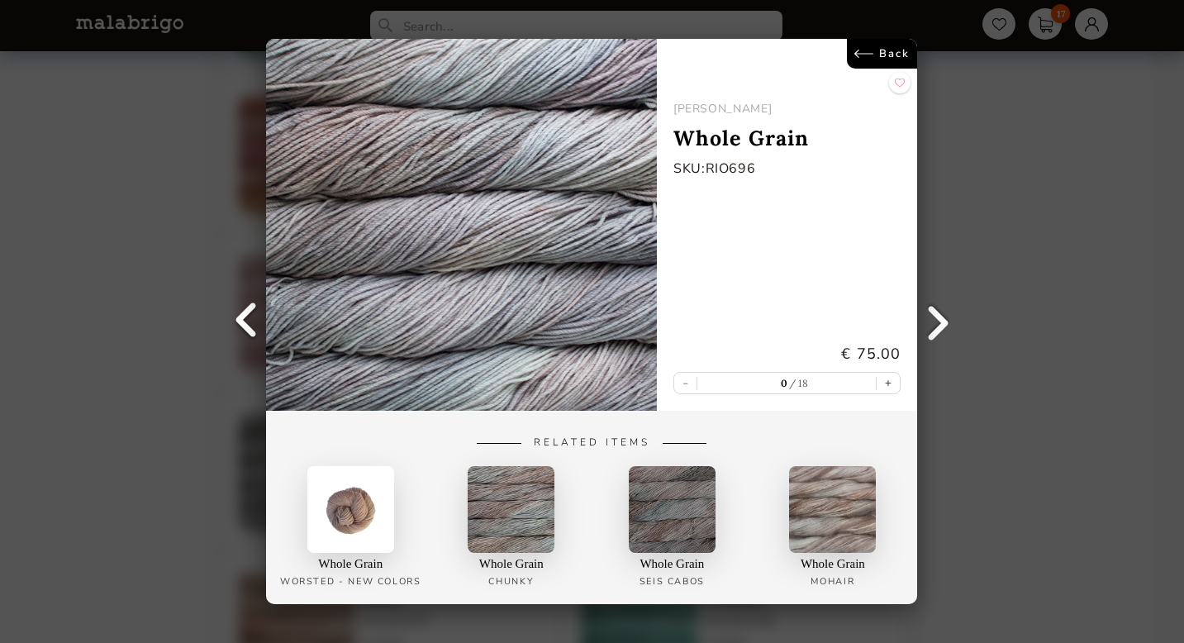
click at [886, 55] on link "Back" at bounding box center [883, 54] width 70 height 30
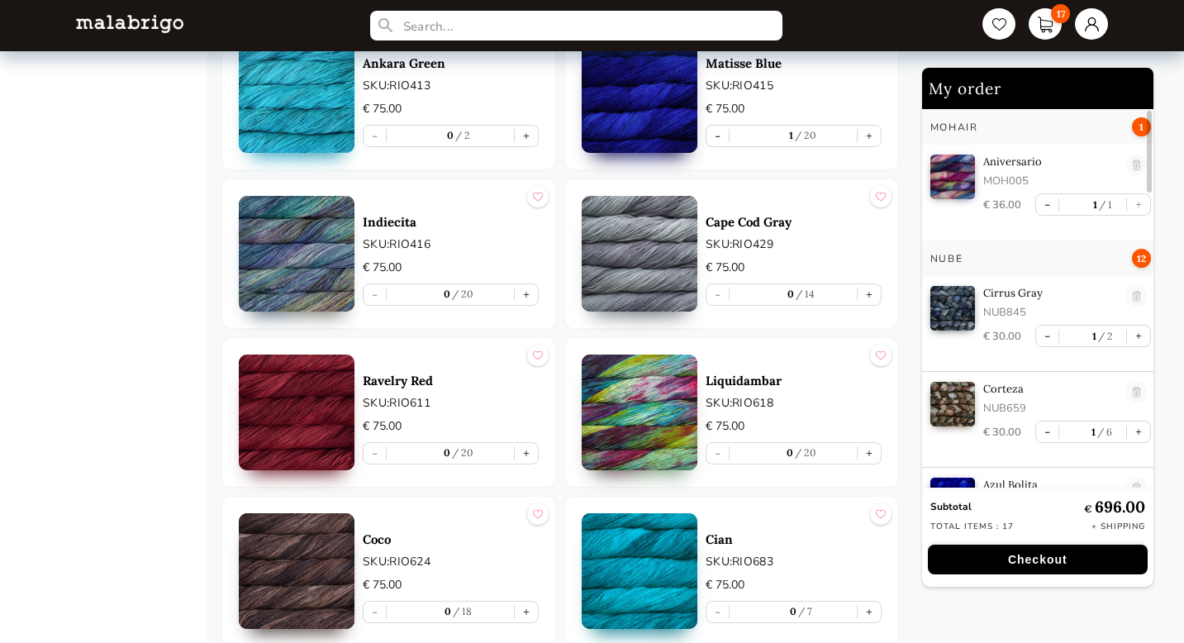
scroll to position [6856, 0]
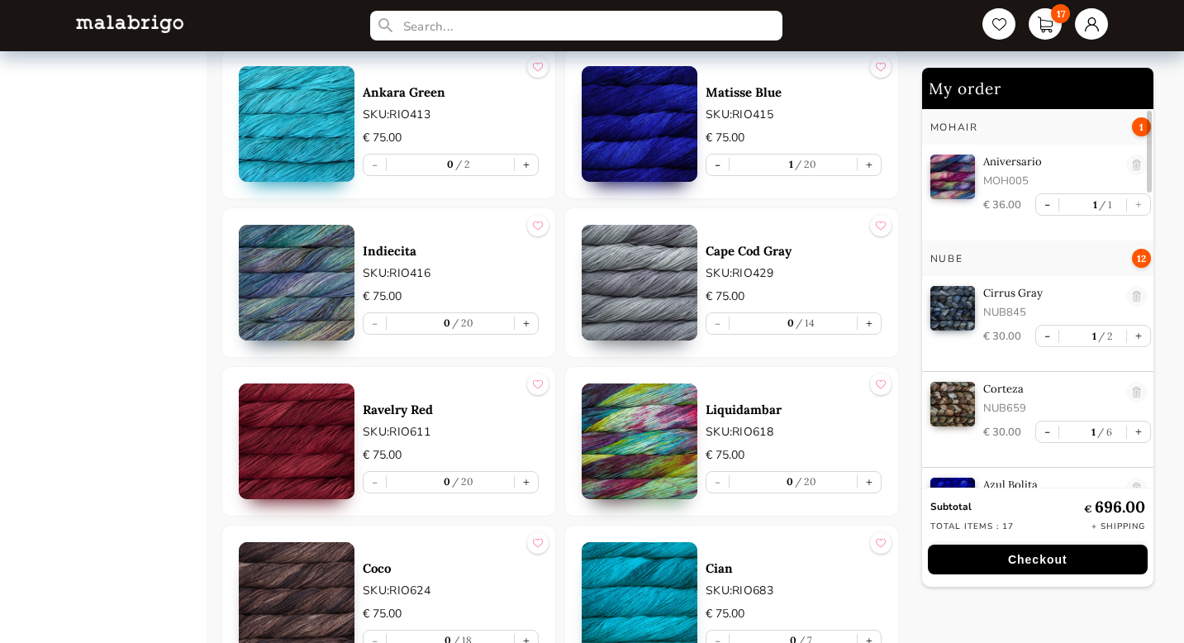
click at [646, 271] on img at bounding box center [640, 283] width 116 height 116
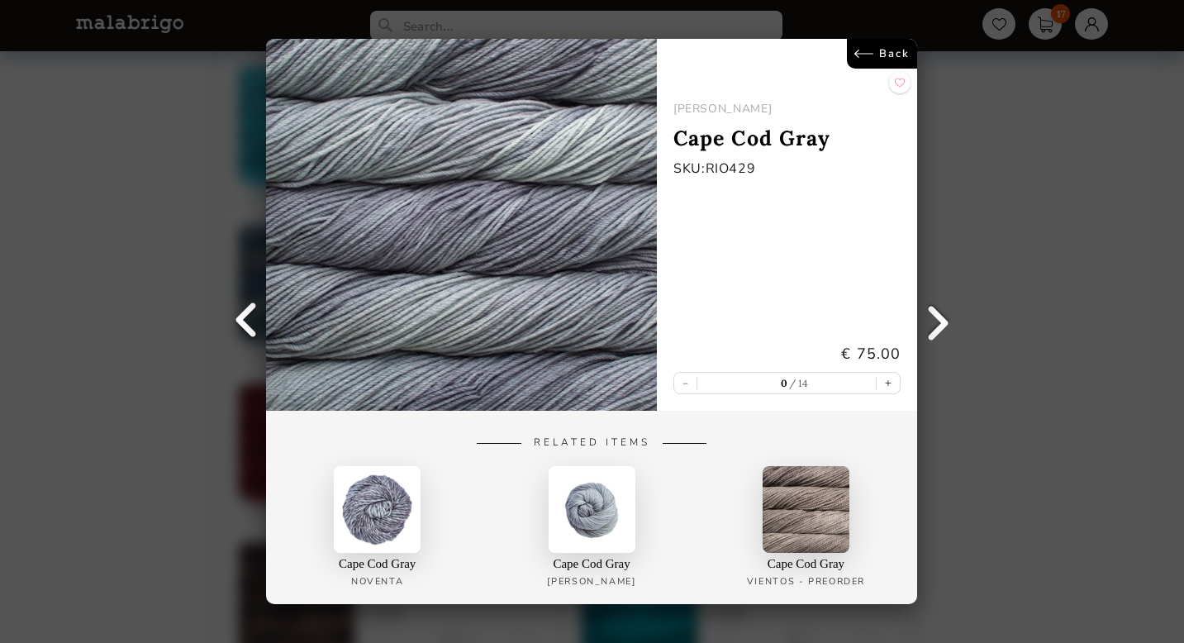
click at [890, 53] on link "Back" at bounding box center [883, 54] width 70 height 30
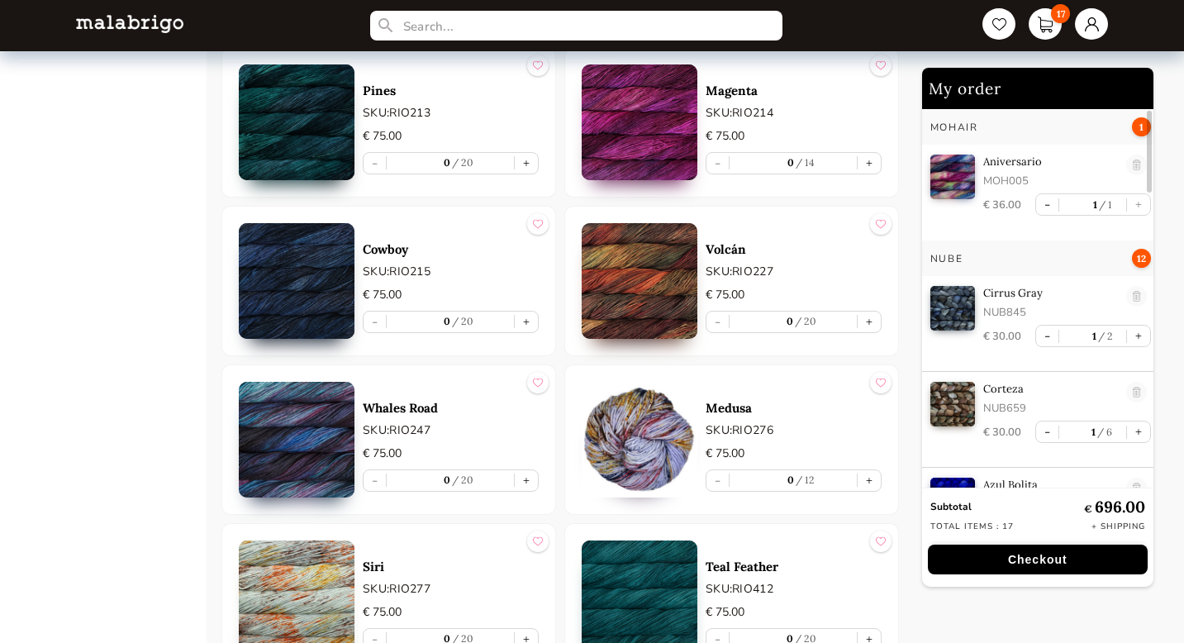
scroll to position [6217, 0]
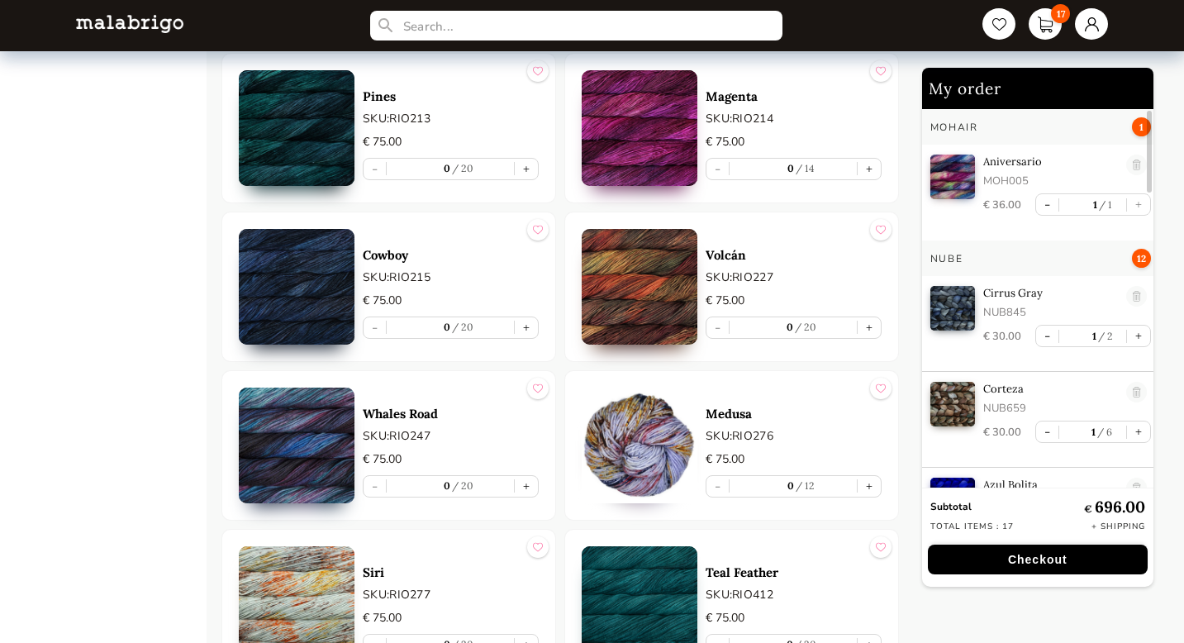
click at [321, 268] on img at bounding box center [297, 287] width 116 height 116
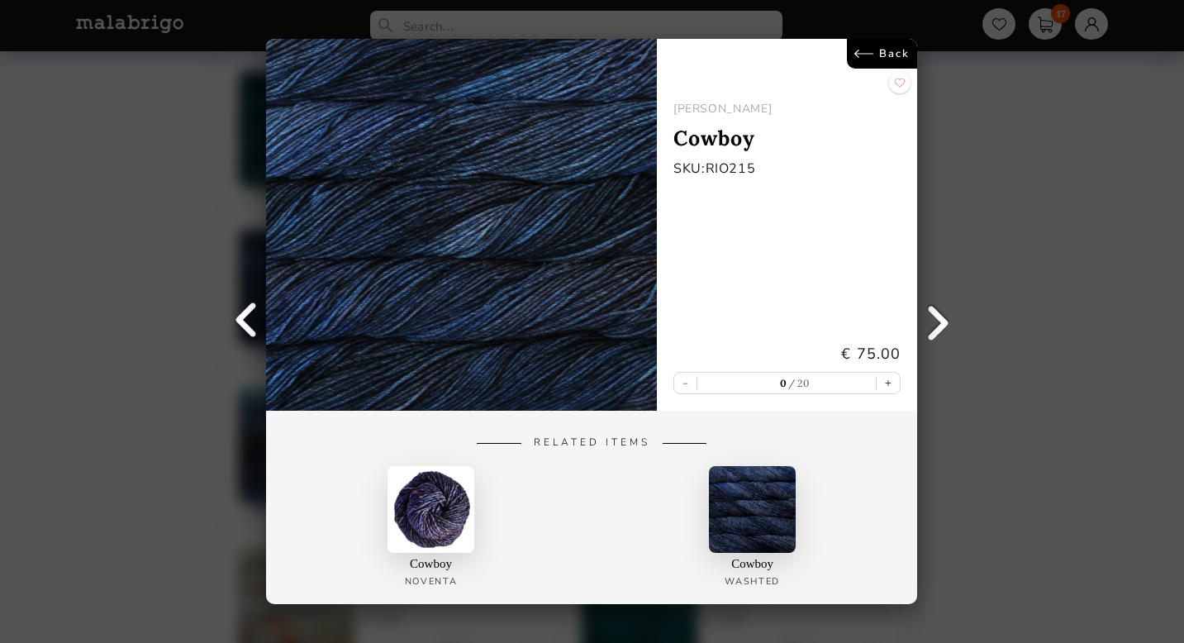
click at [889, 52] on link "Back" at bounding box center [883, 54] width 70 height 30
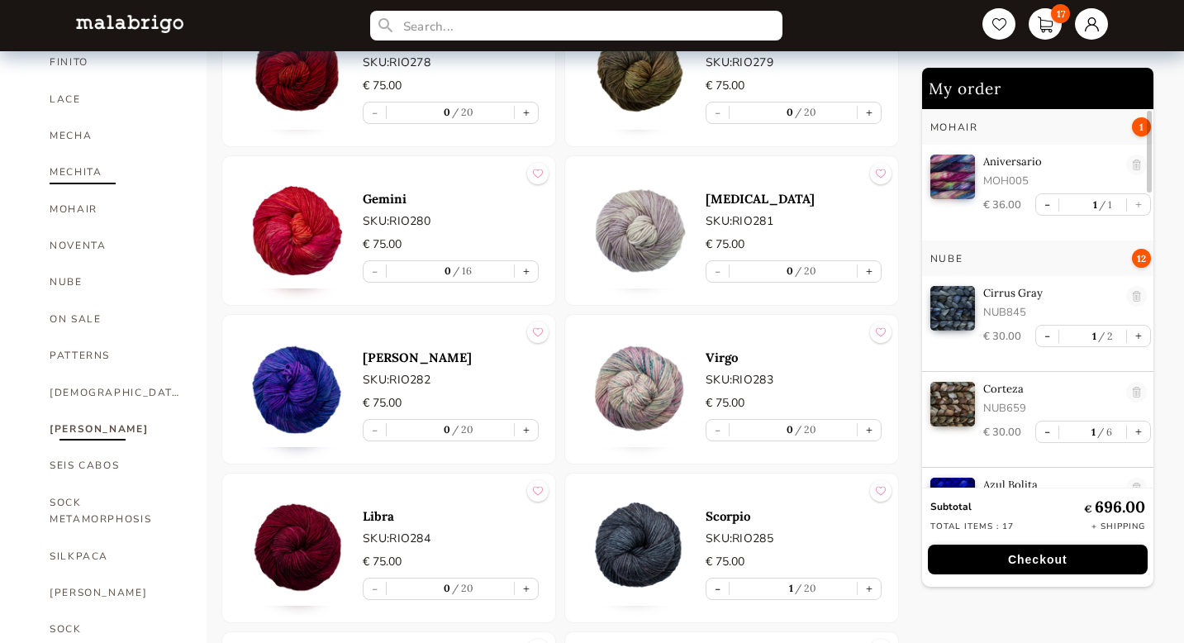
scroll to position [1040, 0]
click at [85, 190] on link "MOHAIR" at bounding box center [116, 208] width 132 height 36
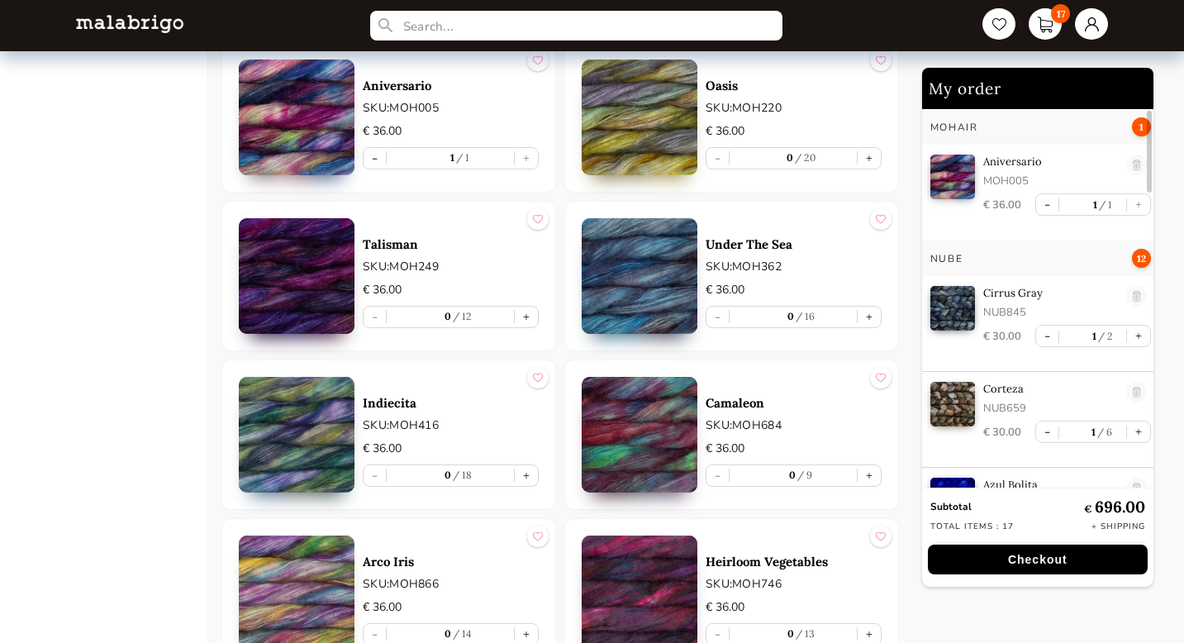
scroll to position [2262, 0]
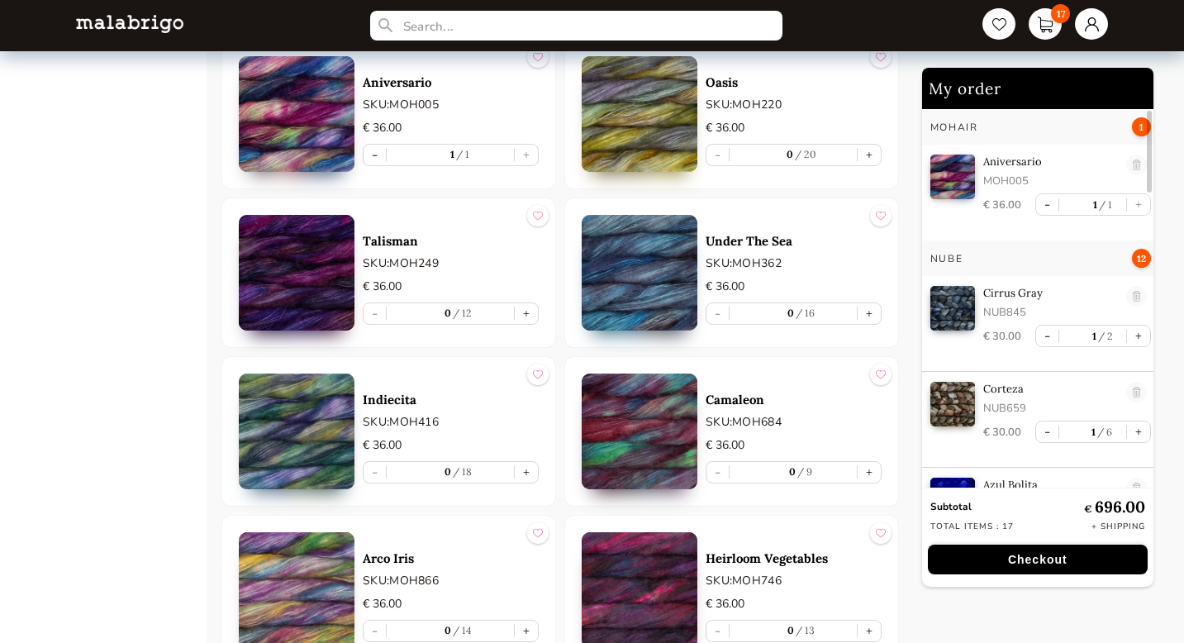
click at [662, 283] on img at bounding box center [640, 273] width 116 height 116
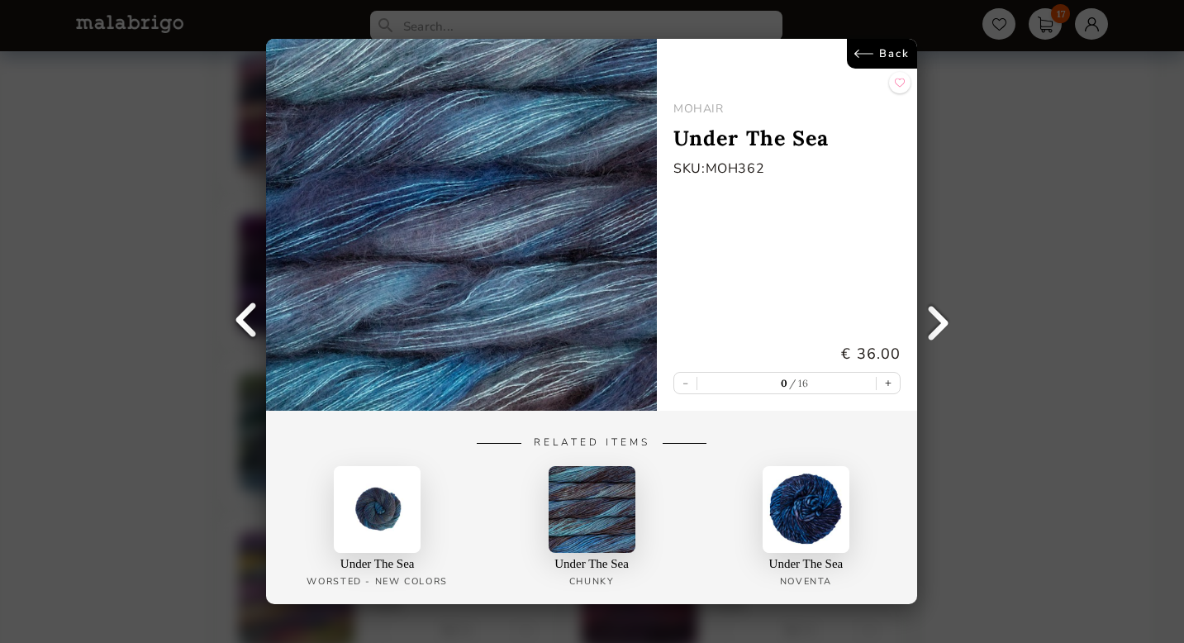
click at [945, 328] on link at bounding box center [938, 321] width 41 height 41
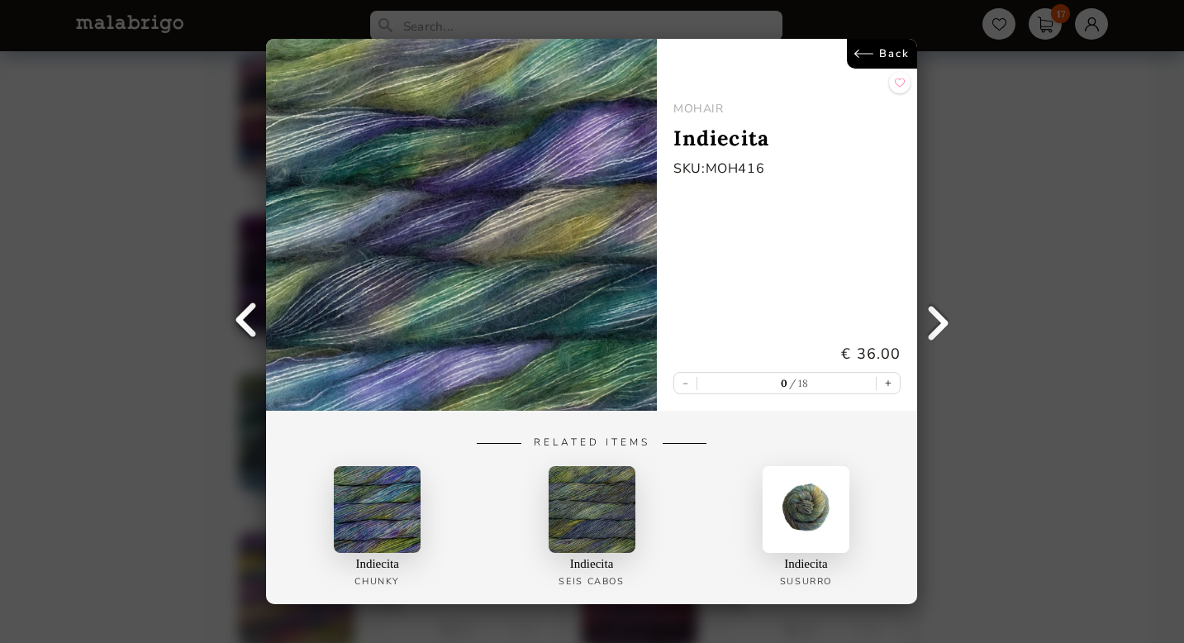
click at [945, 330] on link at bounding box center [938, 321] width 41 height 41
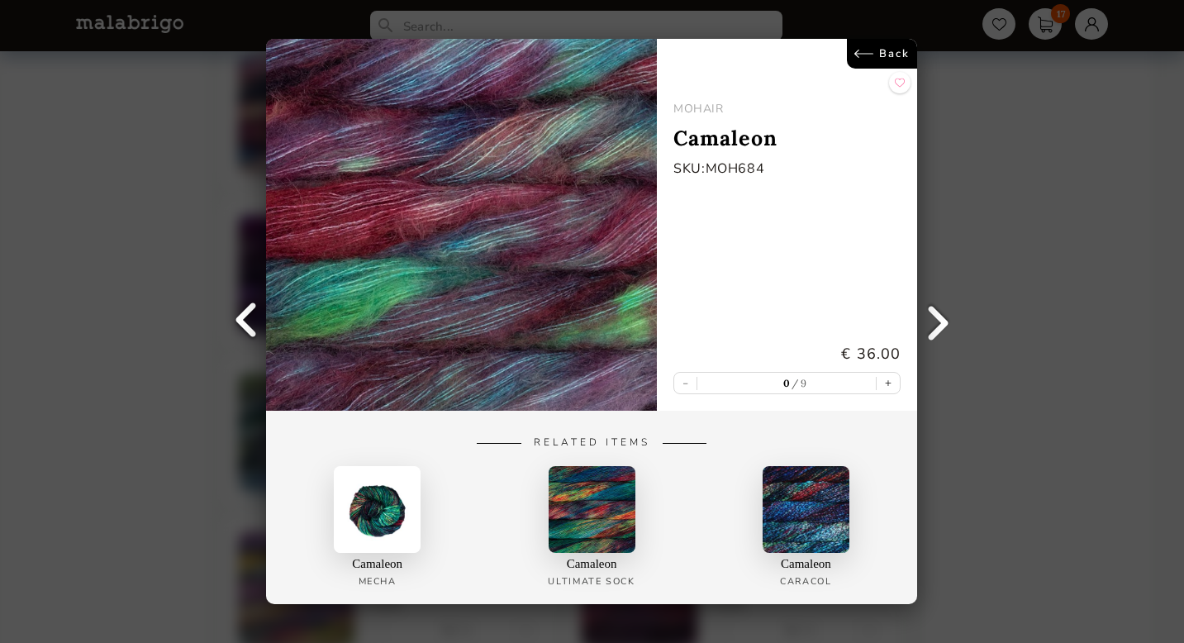
click at [945, 331] on link at bounding box center [938, 321] width 41 height 41
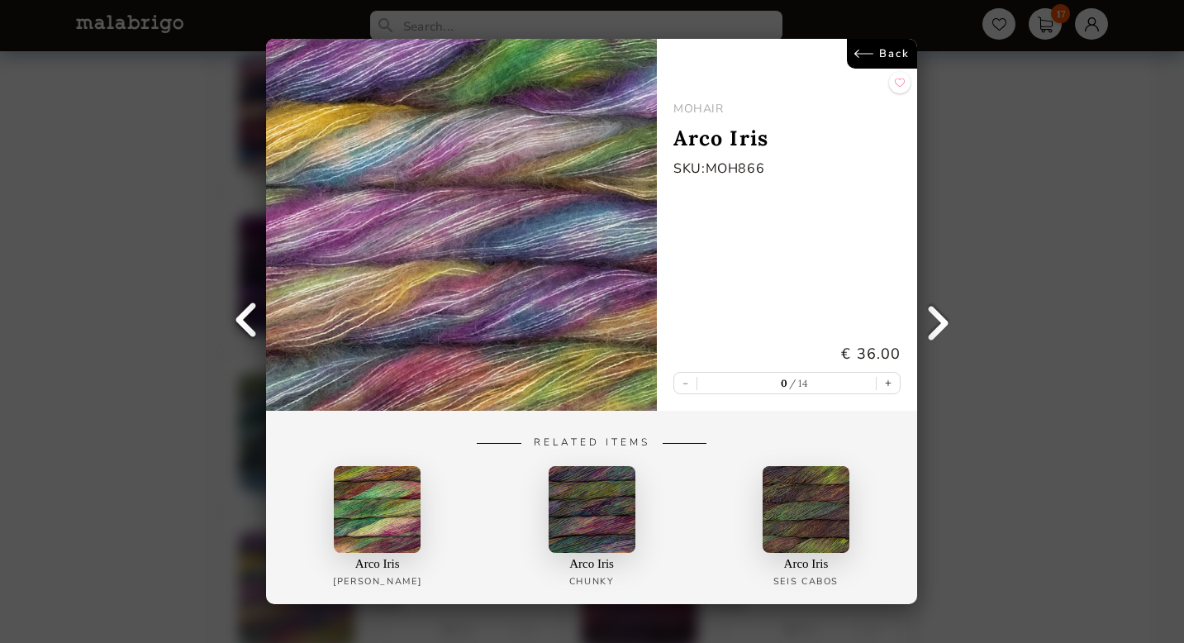
click at [945, 331] on link at bounding box center [938, 321] width 41 height 41
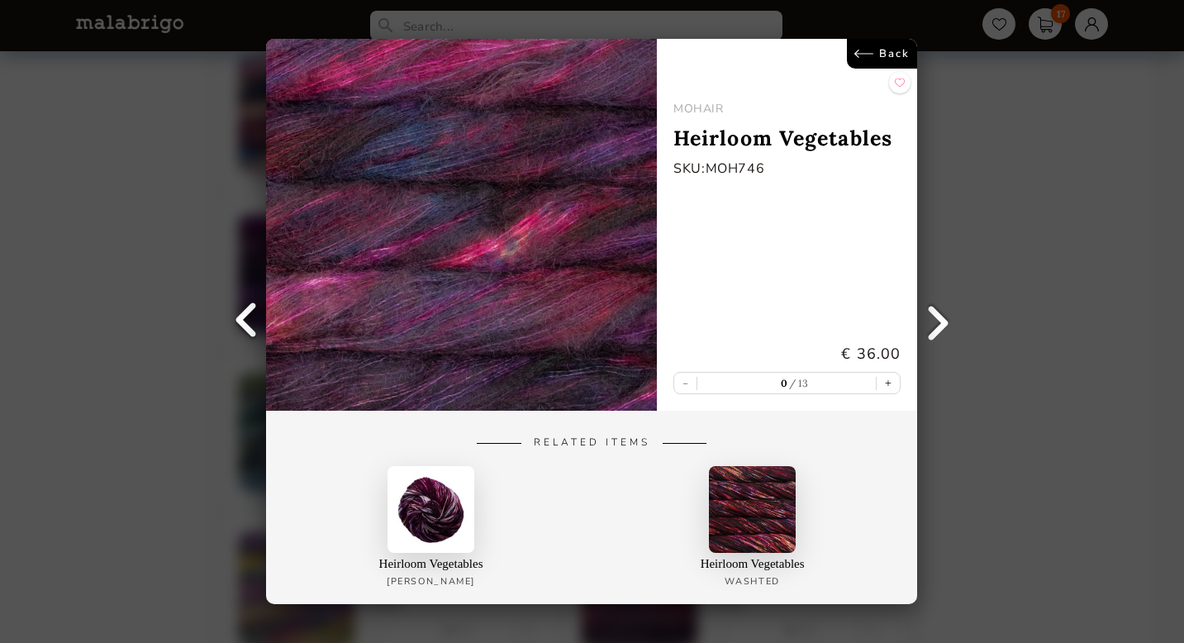
click at [945, 333] on link at bounding box center [938, 321] width 41 height 41
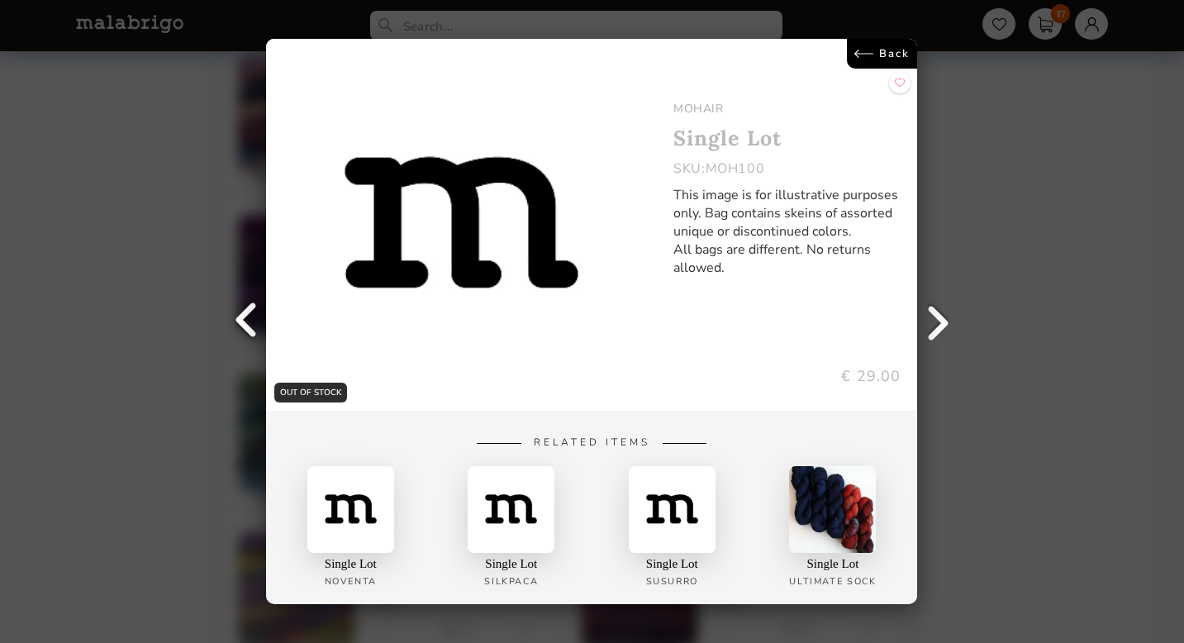
click at [878, 57] on link "Back" at bounding box center [883, 54] width 70 height 30
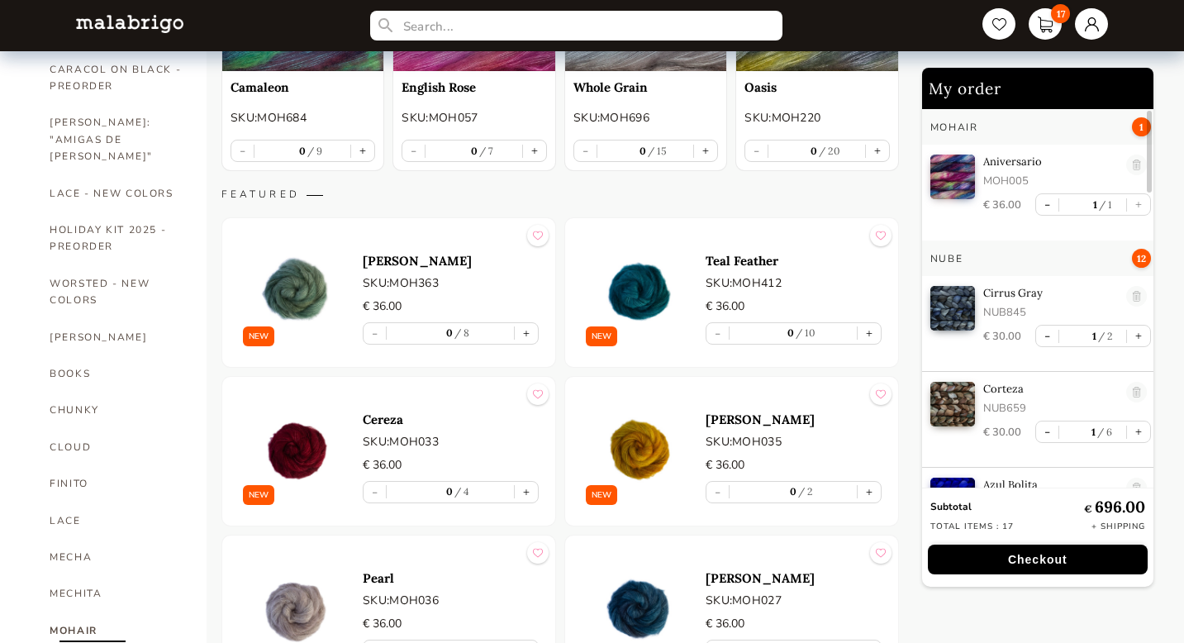
scroll to position [614, 0]
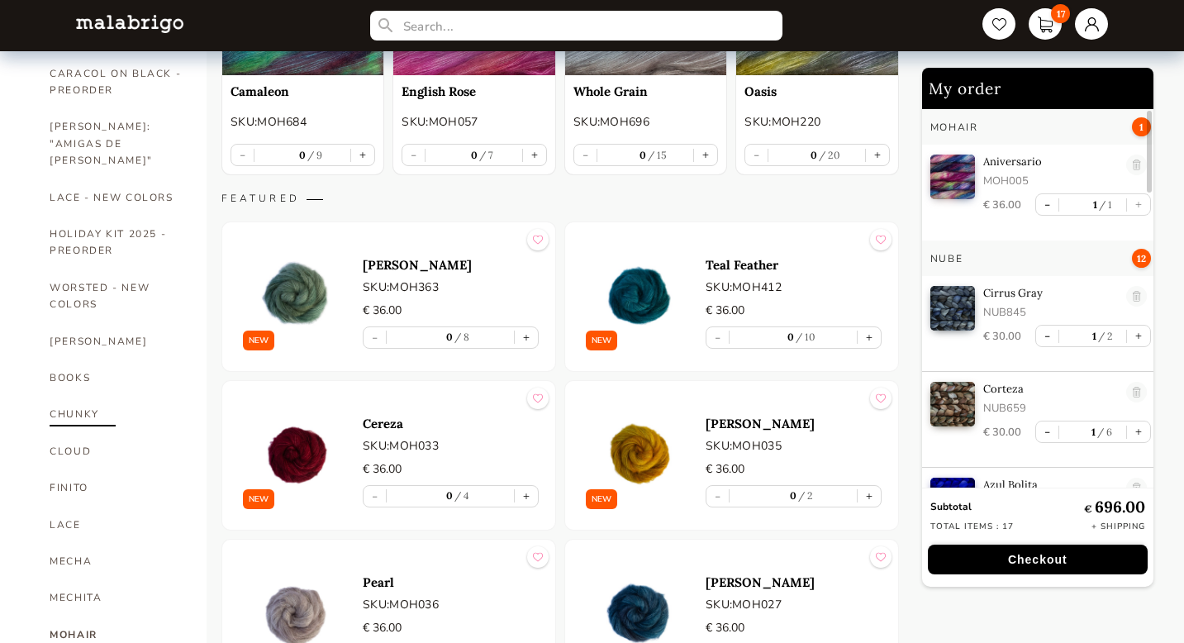
click at [80, 396] on link "CHUNKY" at bounding box center [116, 414] width 132 height 36
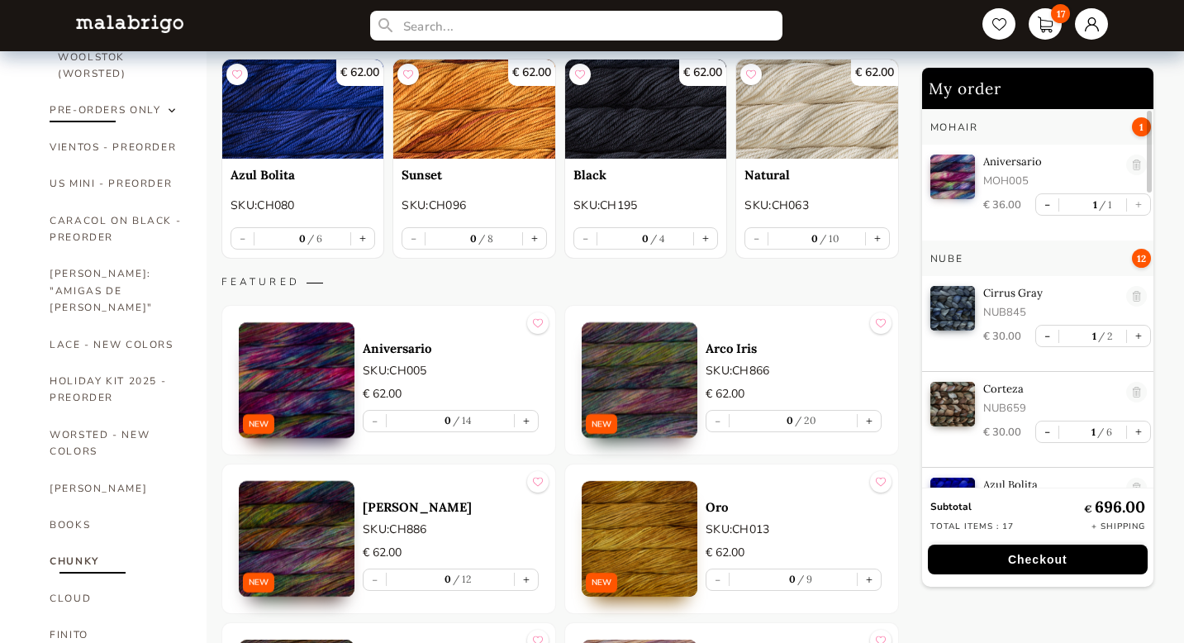
scroll to position [468, 0]
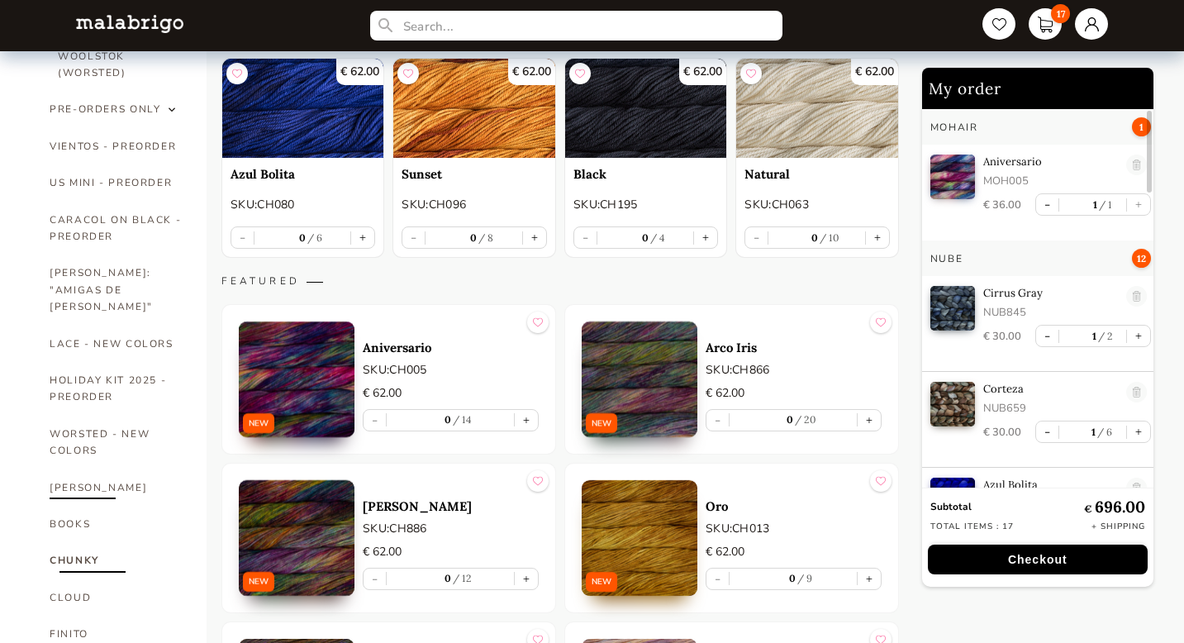
click at [65, 469] on link "[PERSON_NAME]" at bounding box center [116, 487] width 132 height 36
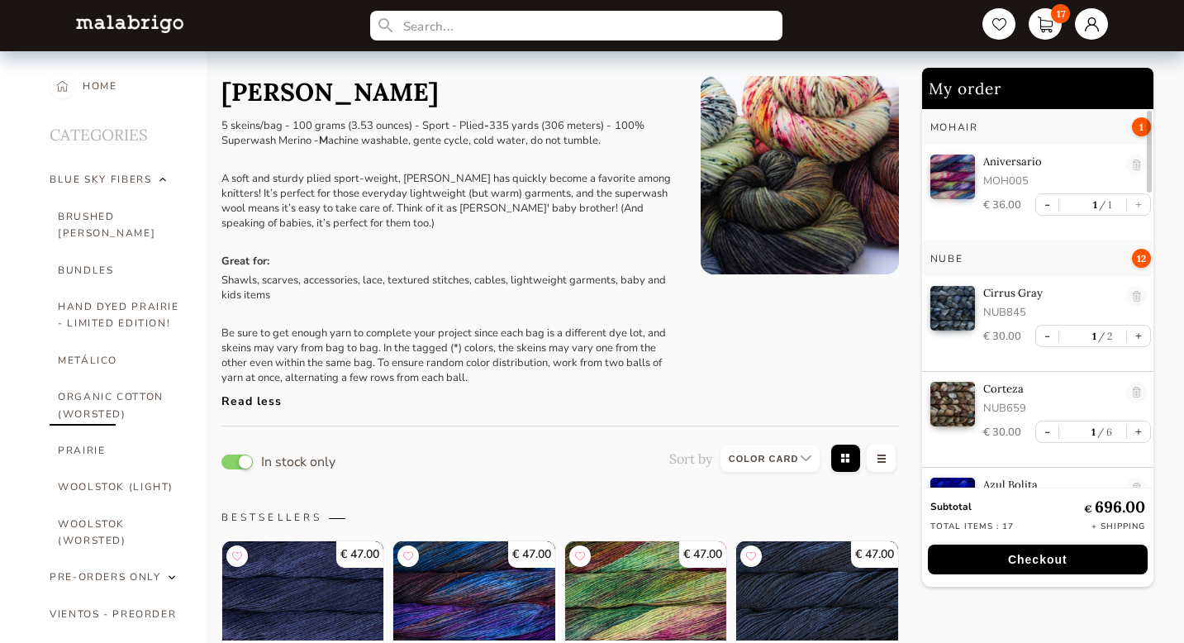
click at [112, 380] on link "ORGANIC COTTON (WORSTED)" at bounding box center [120, 405] width 124 height 54
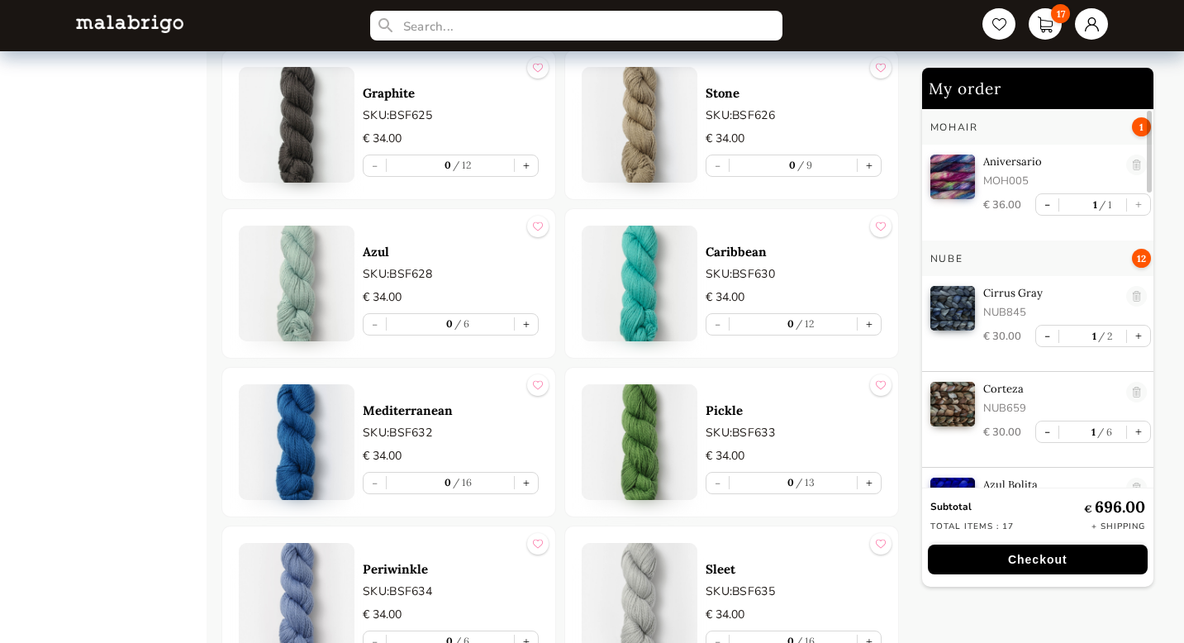
scroll to position [2014, 0]
